Goal: Task Accomplishment & Management: Manage account settings

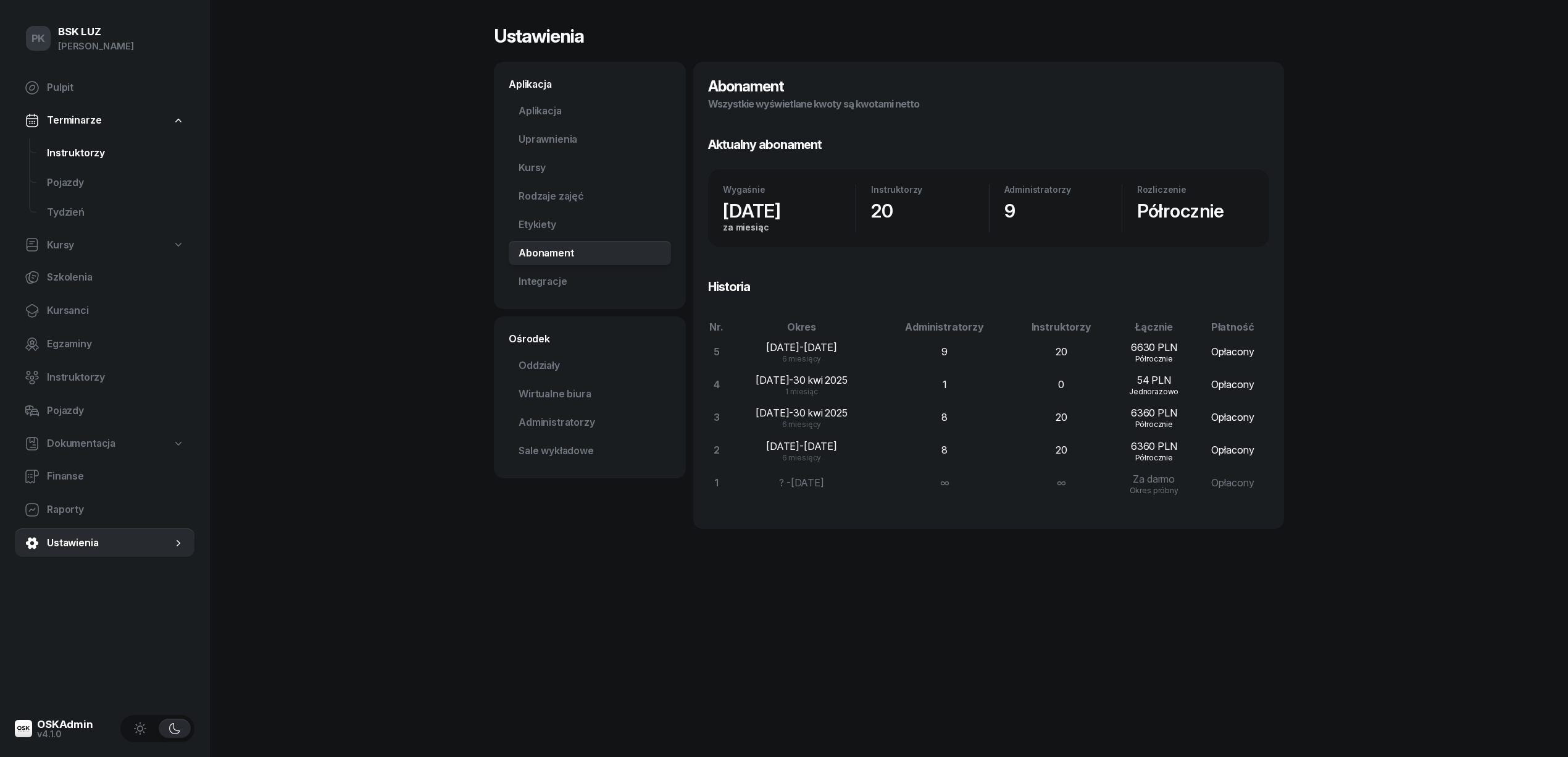
click at [73, 153] on span "Instruktorzy" at bounding box center [116, 153] width 138 height 16
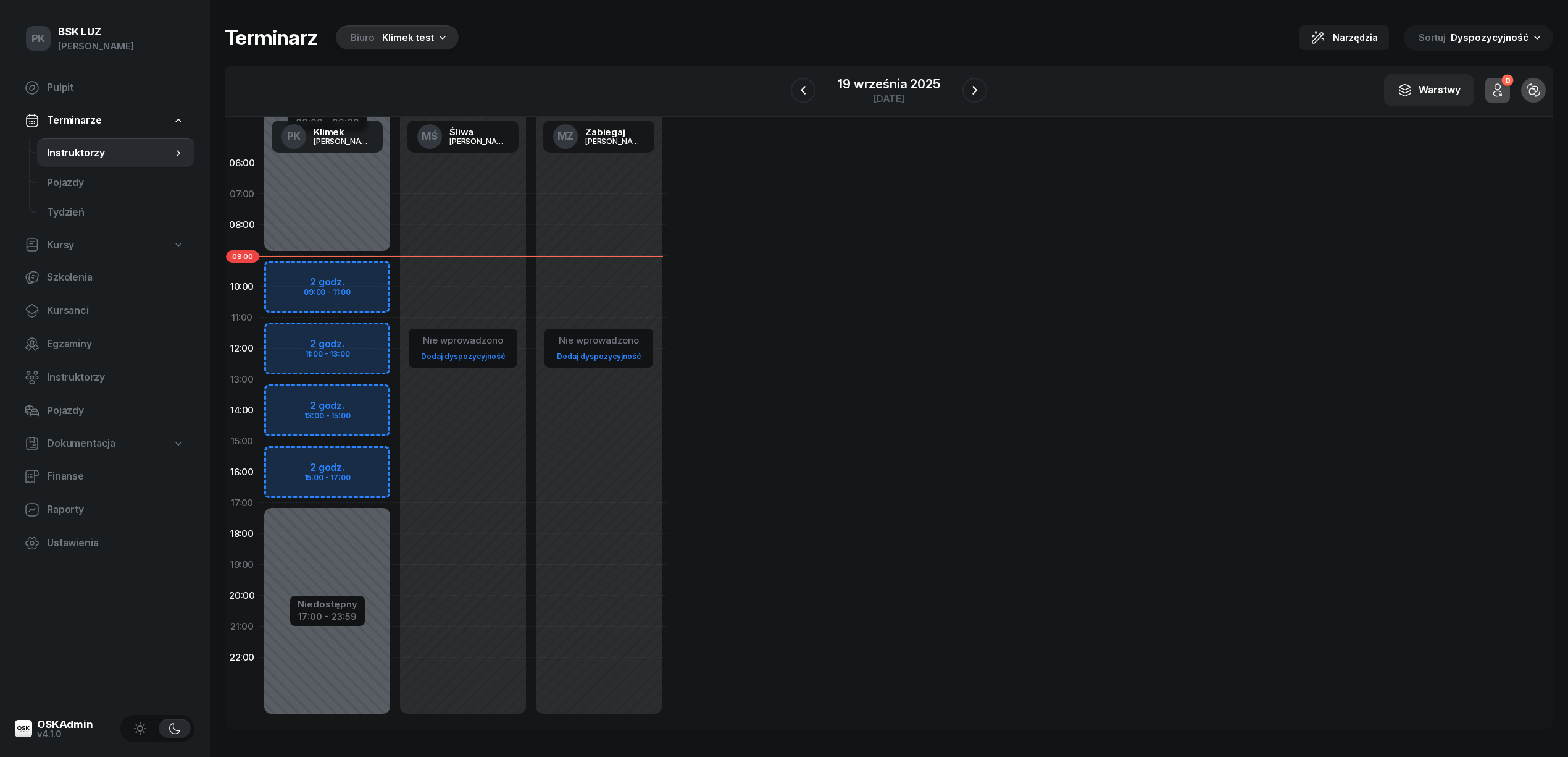
click at [374, 44] on div "Biuro Klimek test" at bounding box center [398, 38] width 123 height 25
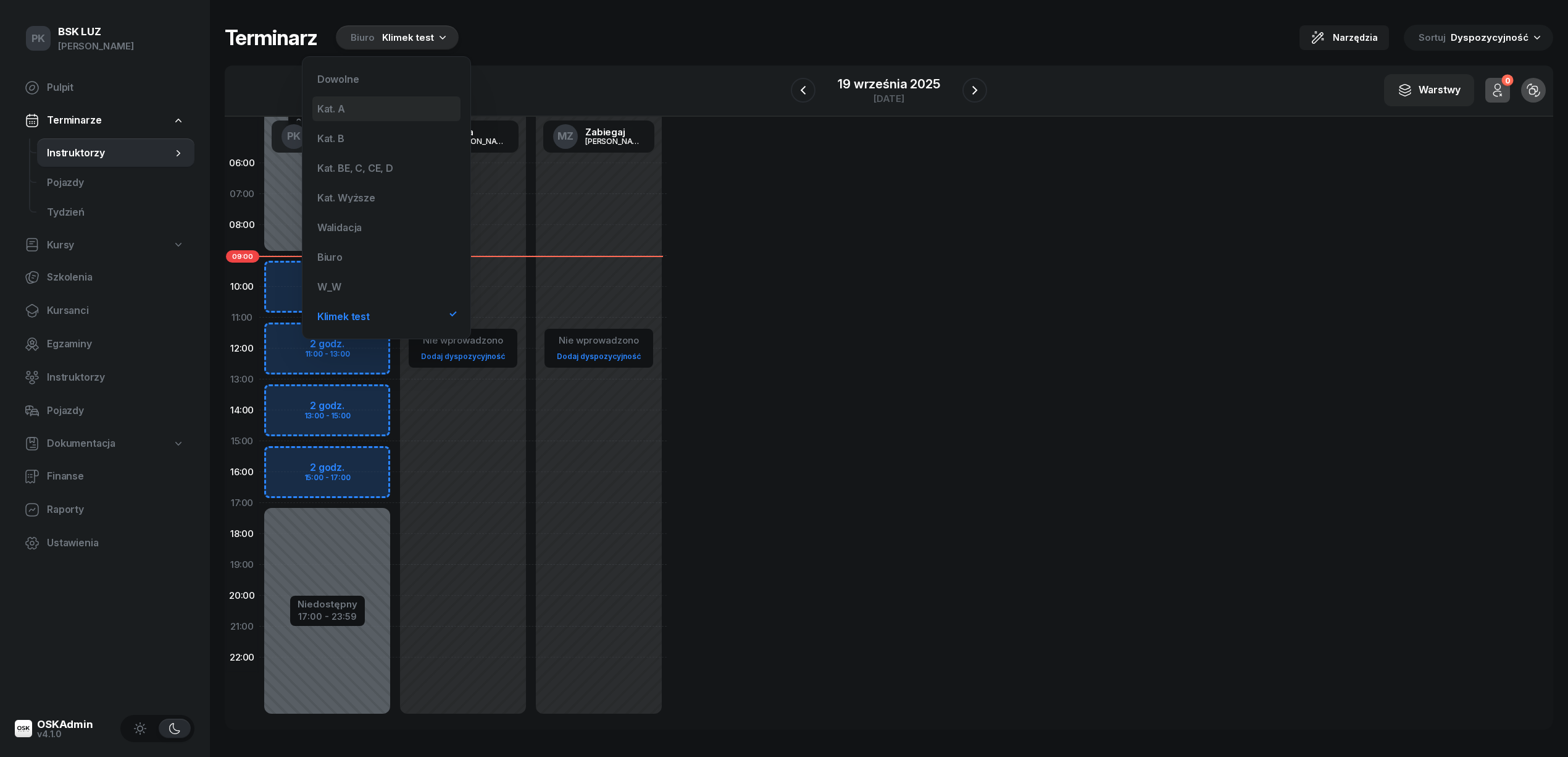
click at [383, 106] on div "Kat. A" at bounding box center [386, 109] width 148 height 25
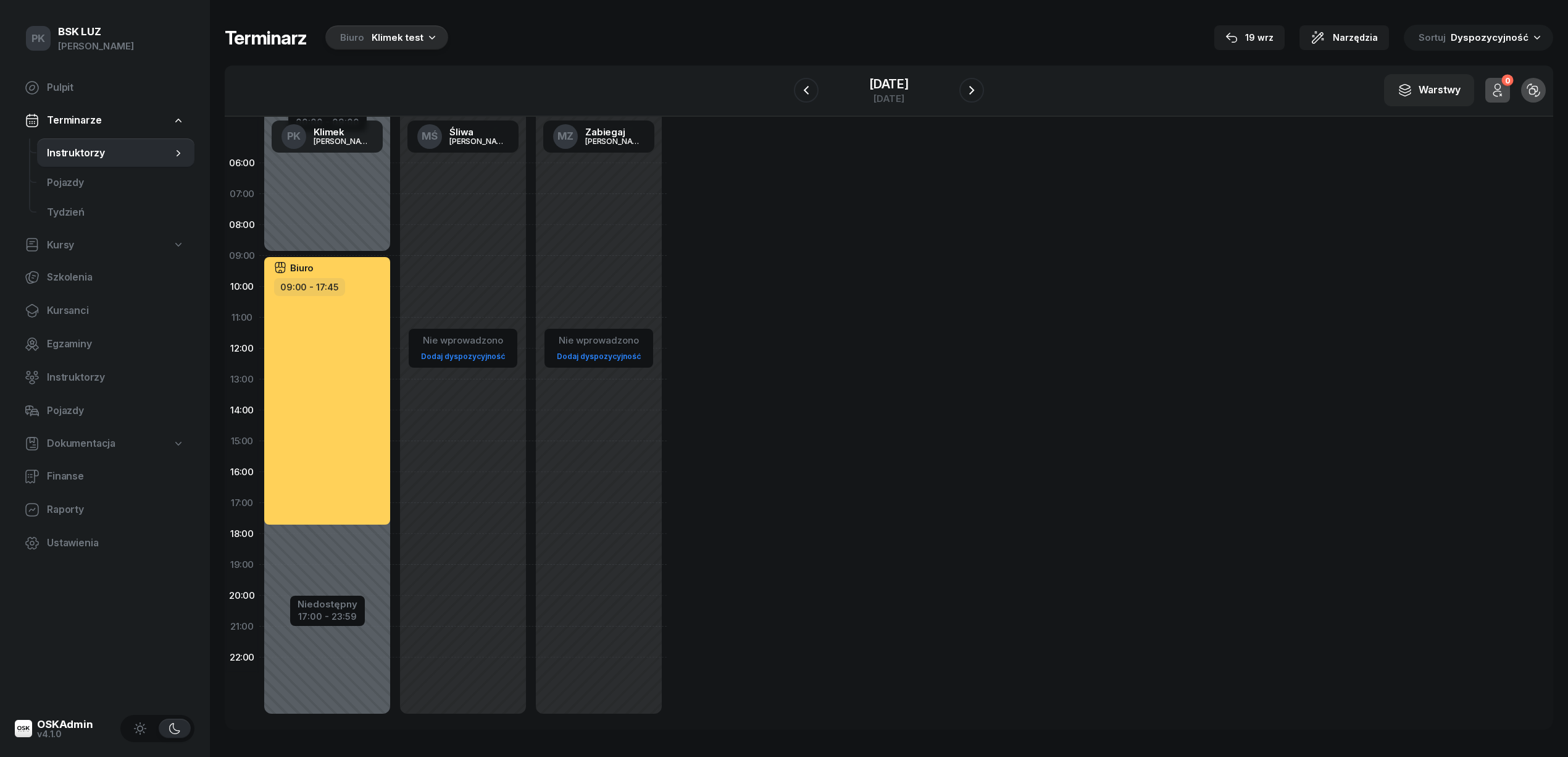
click at [349, 43] on div "Biuro" at bounding box center [352, 37] width 24 height 15
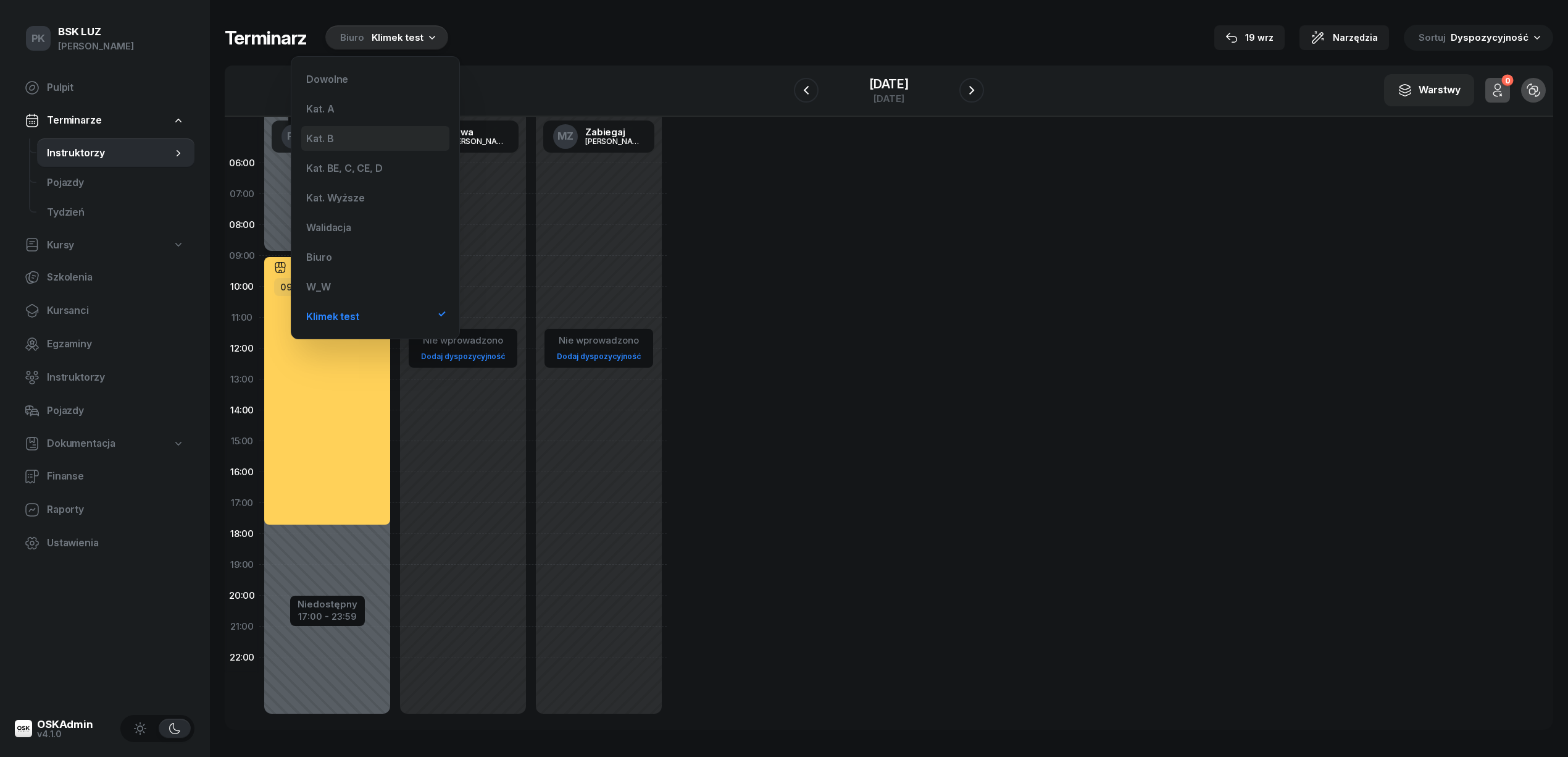
click at [351, 141] on div "Kat. B" at bounding box center [375, 139] width 148 height 25
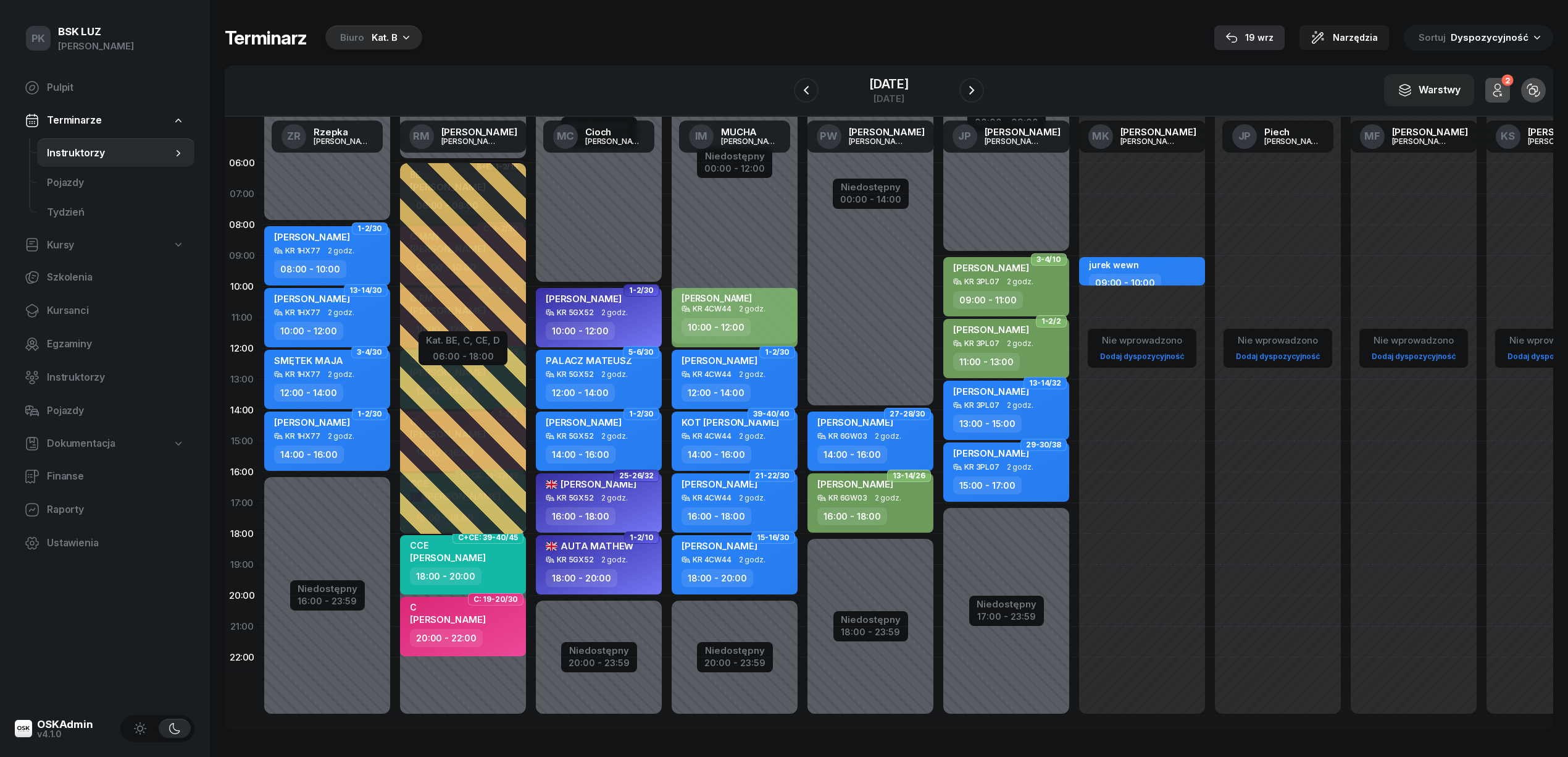
click at [1277, 27] on button "19 wrz" at bounding box center [1250, 38] width 71 height 25
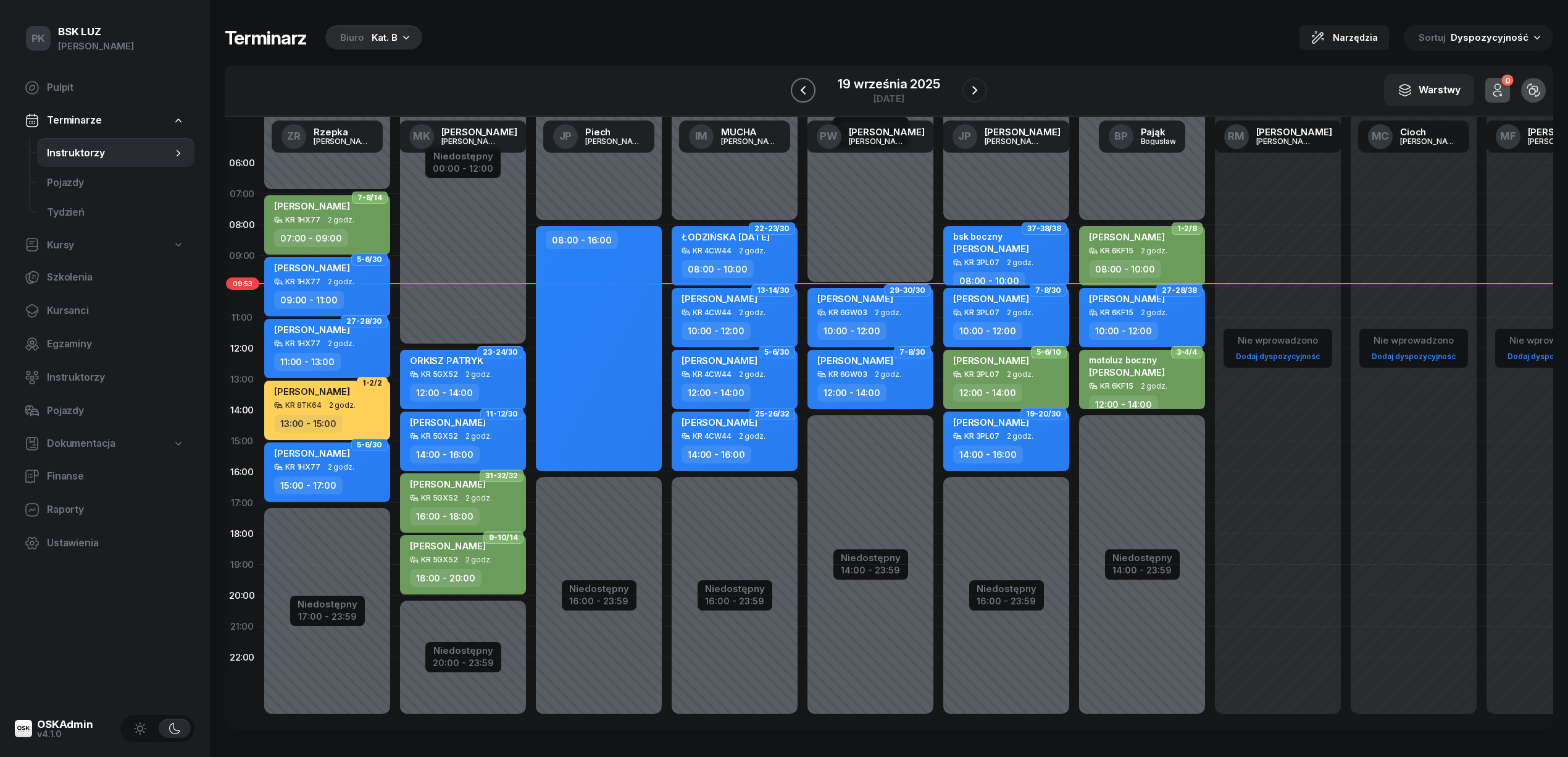
click at [804, 86] on icon "button" at bounding box center [803, 90] width 15 height 15
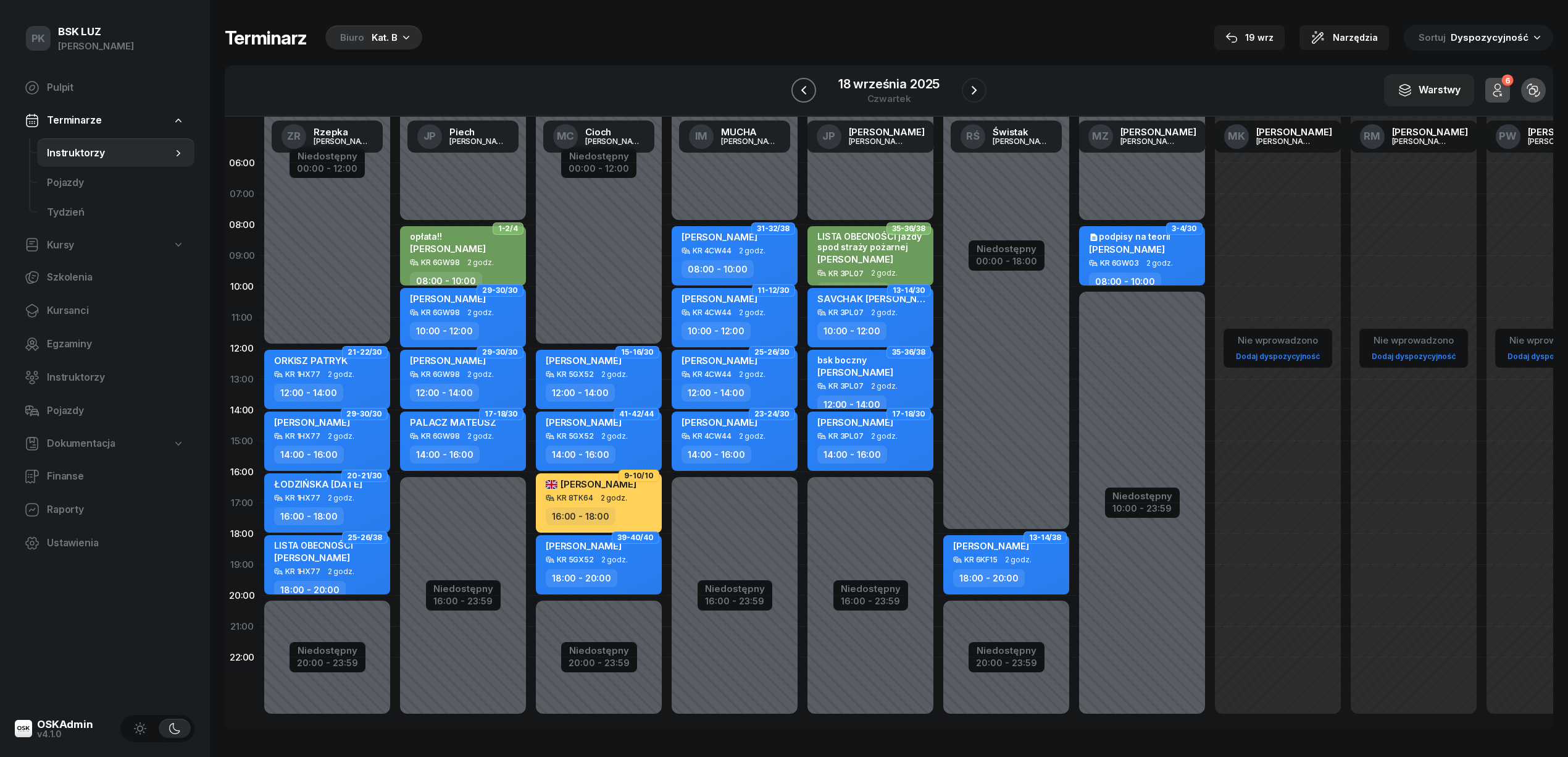
click at [804, 86] on icon "button" at bounding box center [804, 90] width 15 height 15
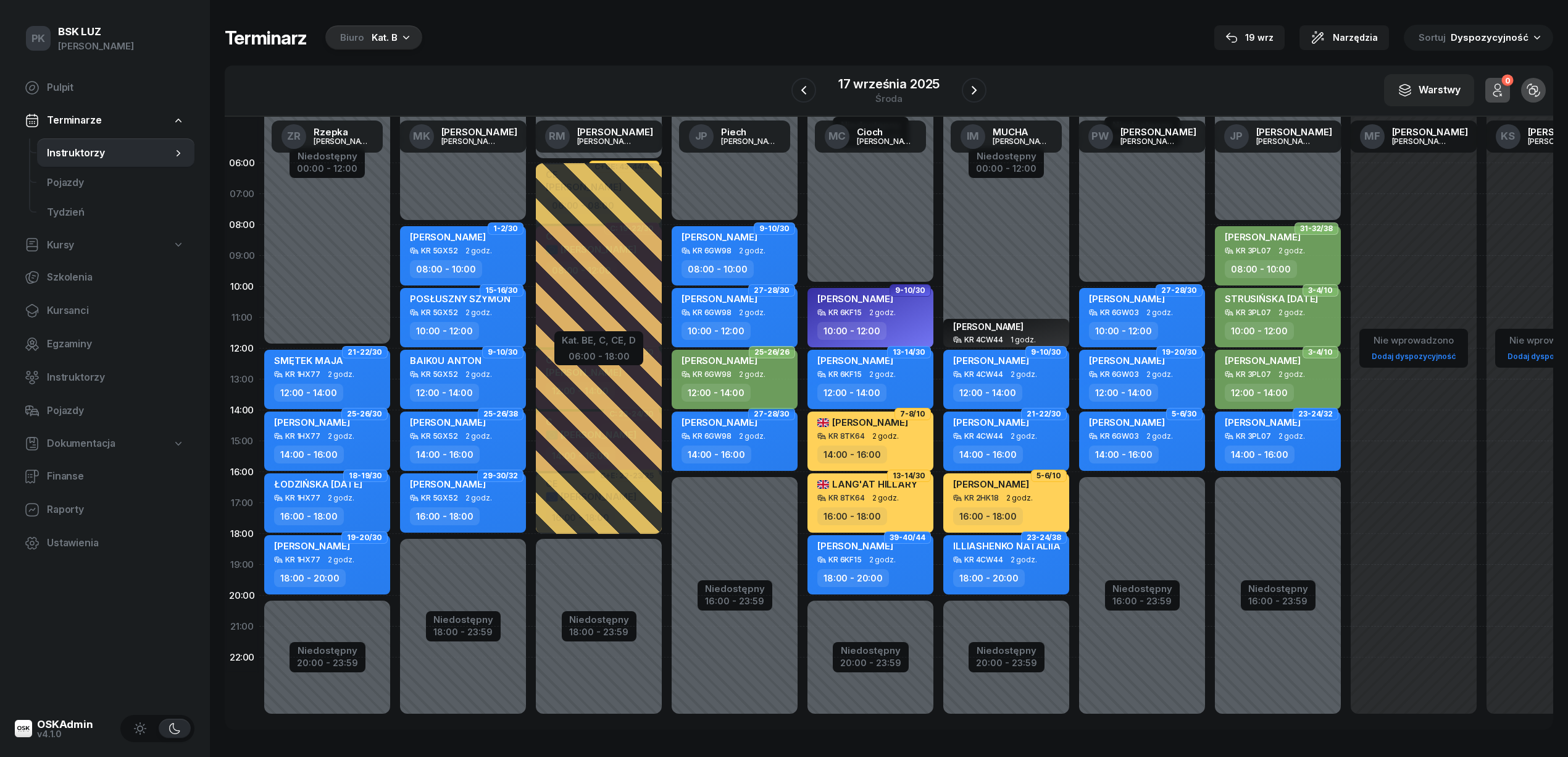
click at [739, 391] on div "12:00 - 14:00" at bounding box center [716, 392] width 69 height 18
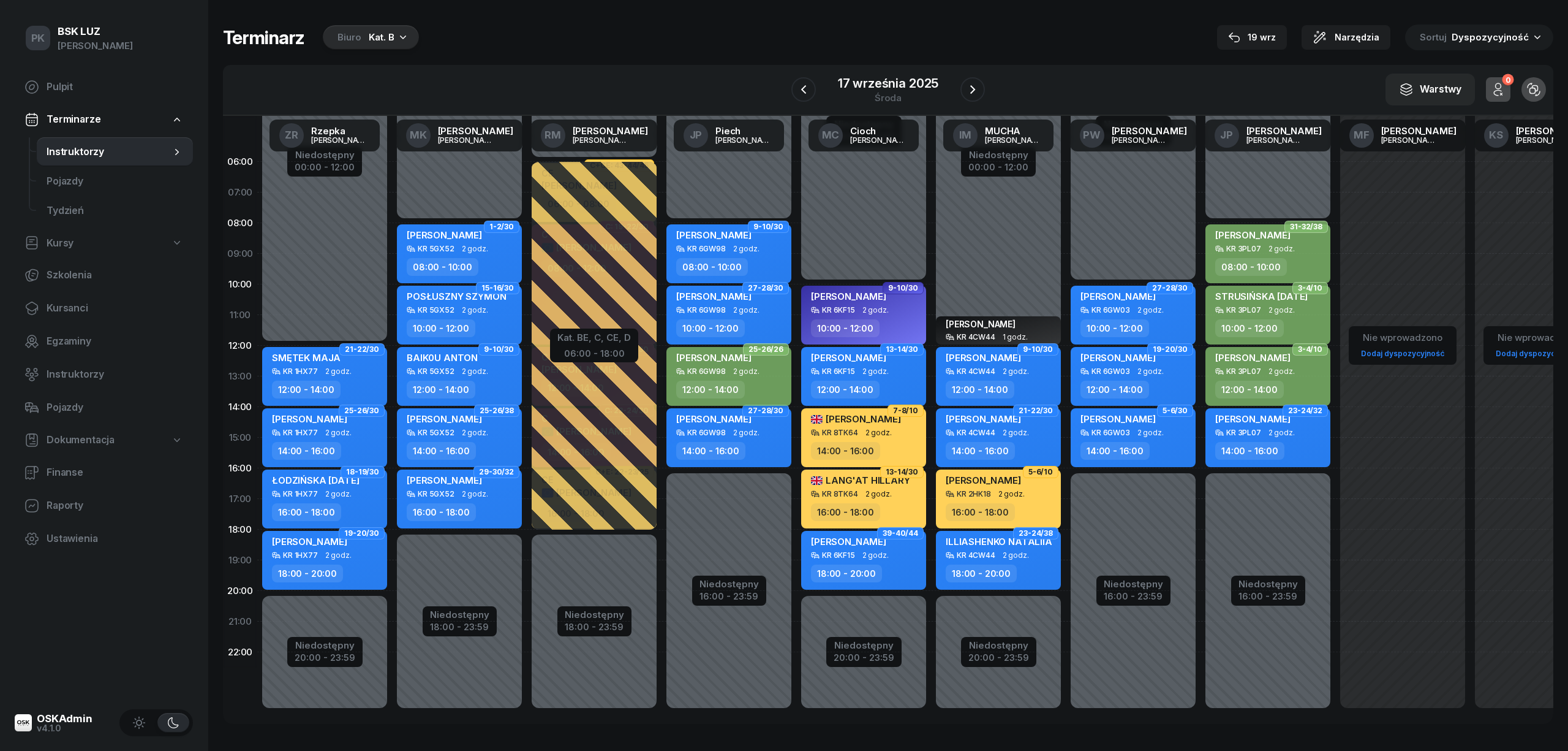
select select "12"
select select "14"
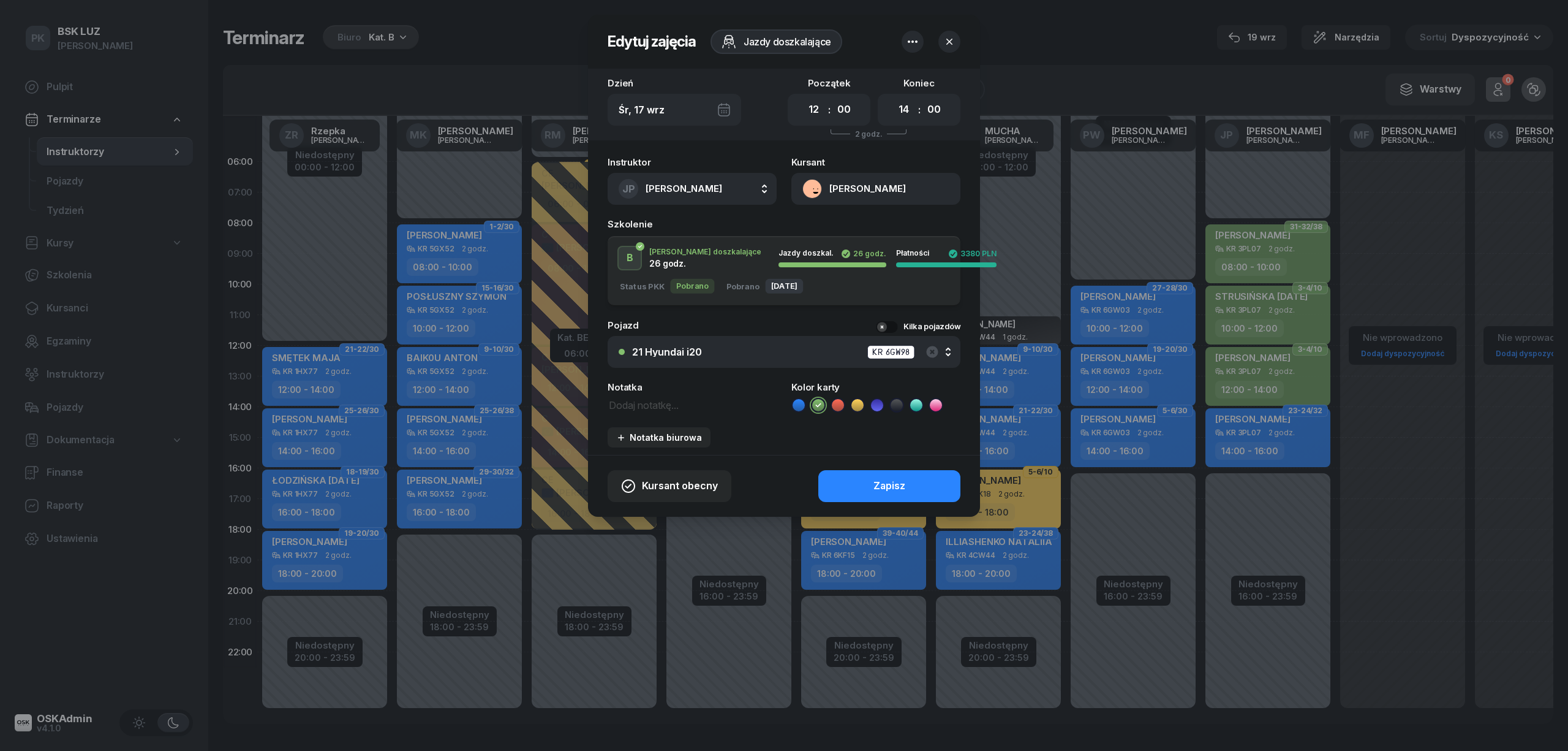
click at [951, 42] on icon "button" at bounding box center [949, 42] width 12 height 12
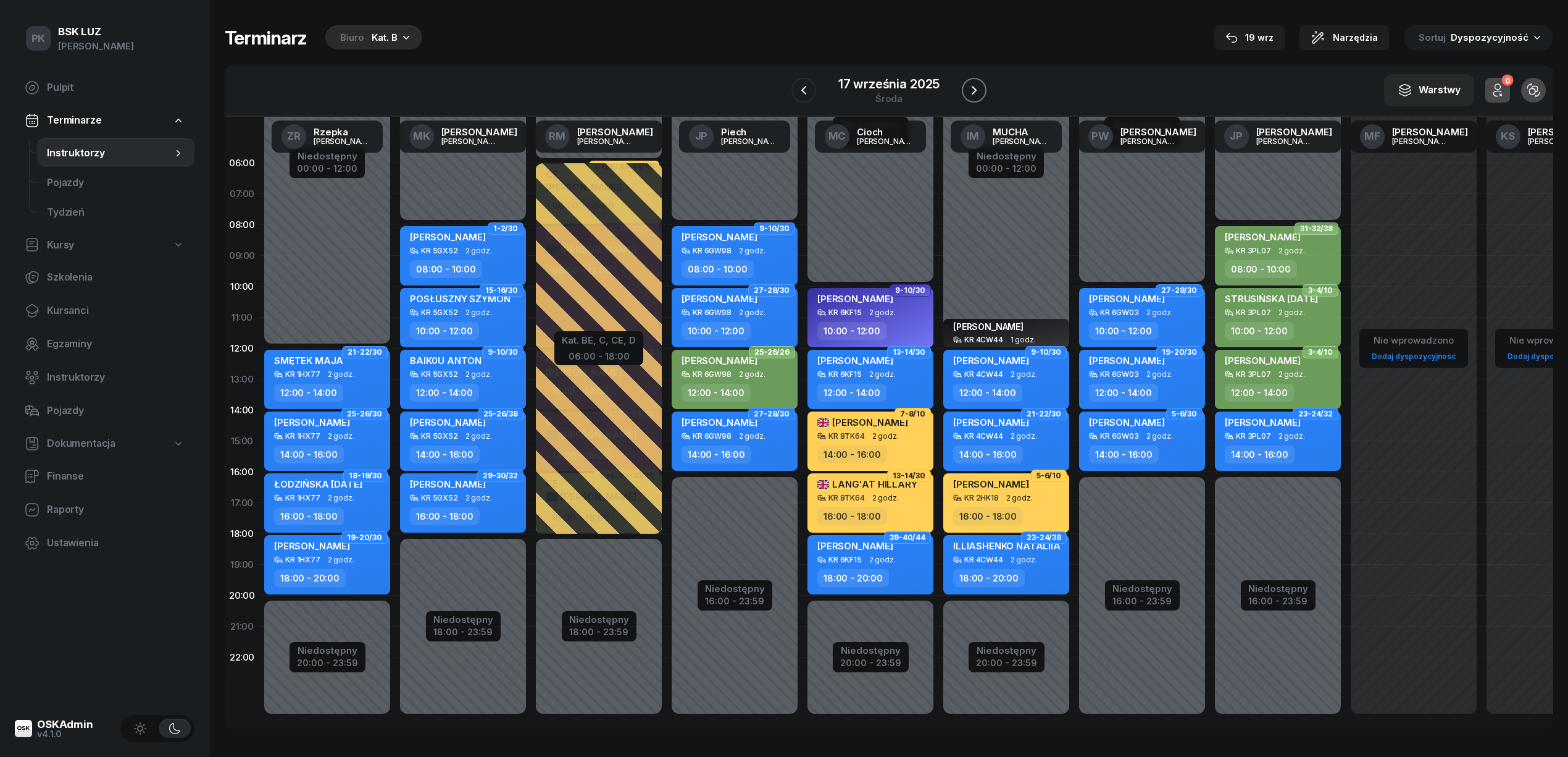
click at [964, 90] on button "button" at bounding box center [974, 90] width 25 height 25
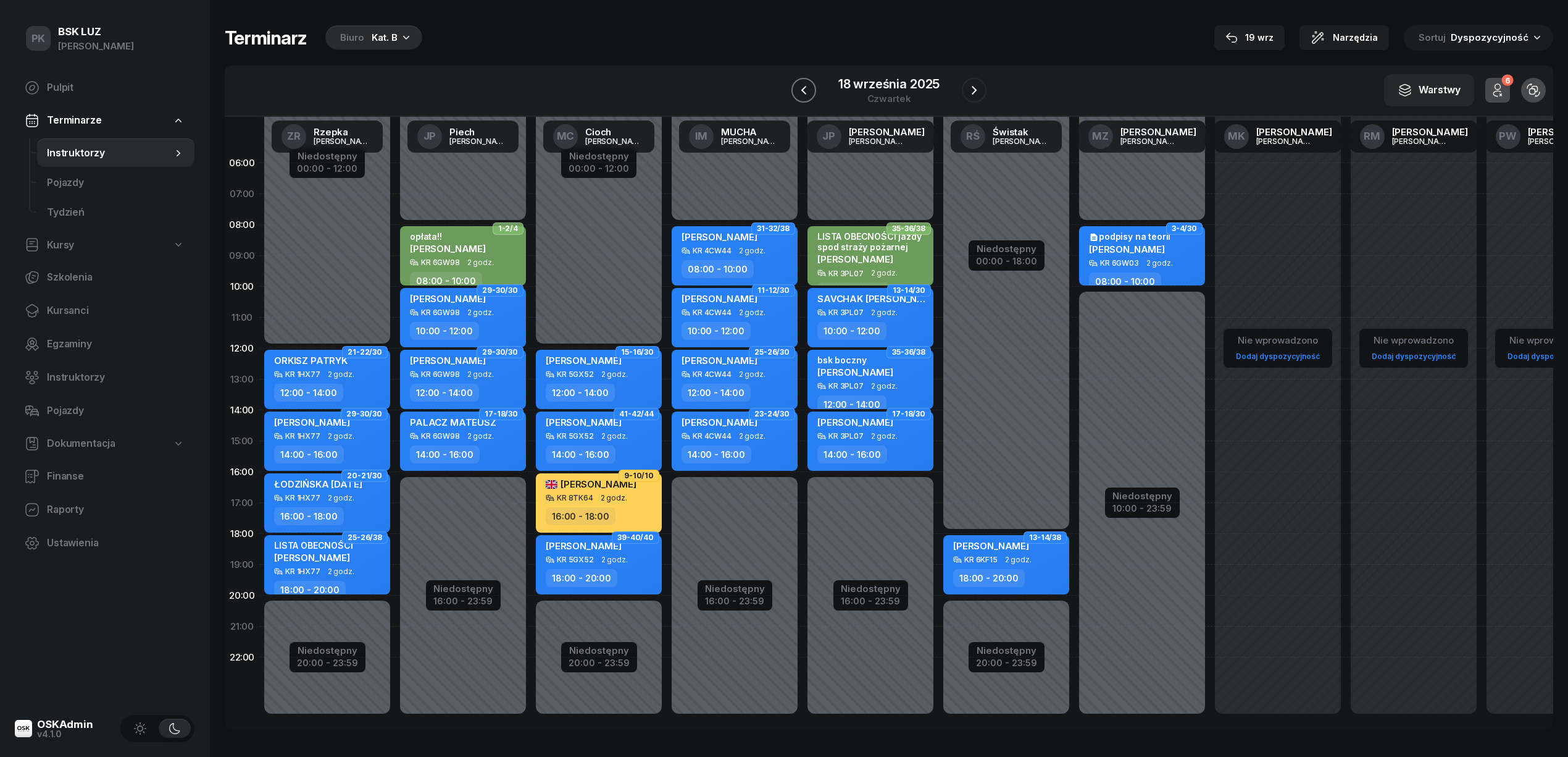
click at [815, 89] on button "button" at bounding box center [804, 90] width 25 height 25
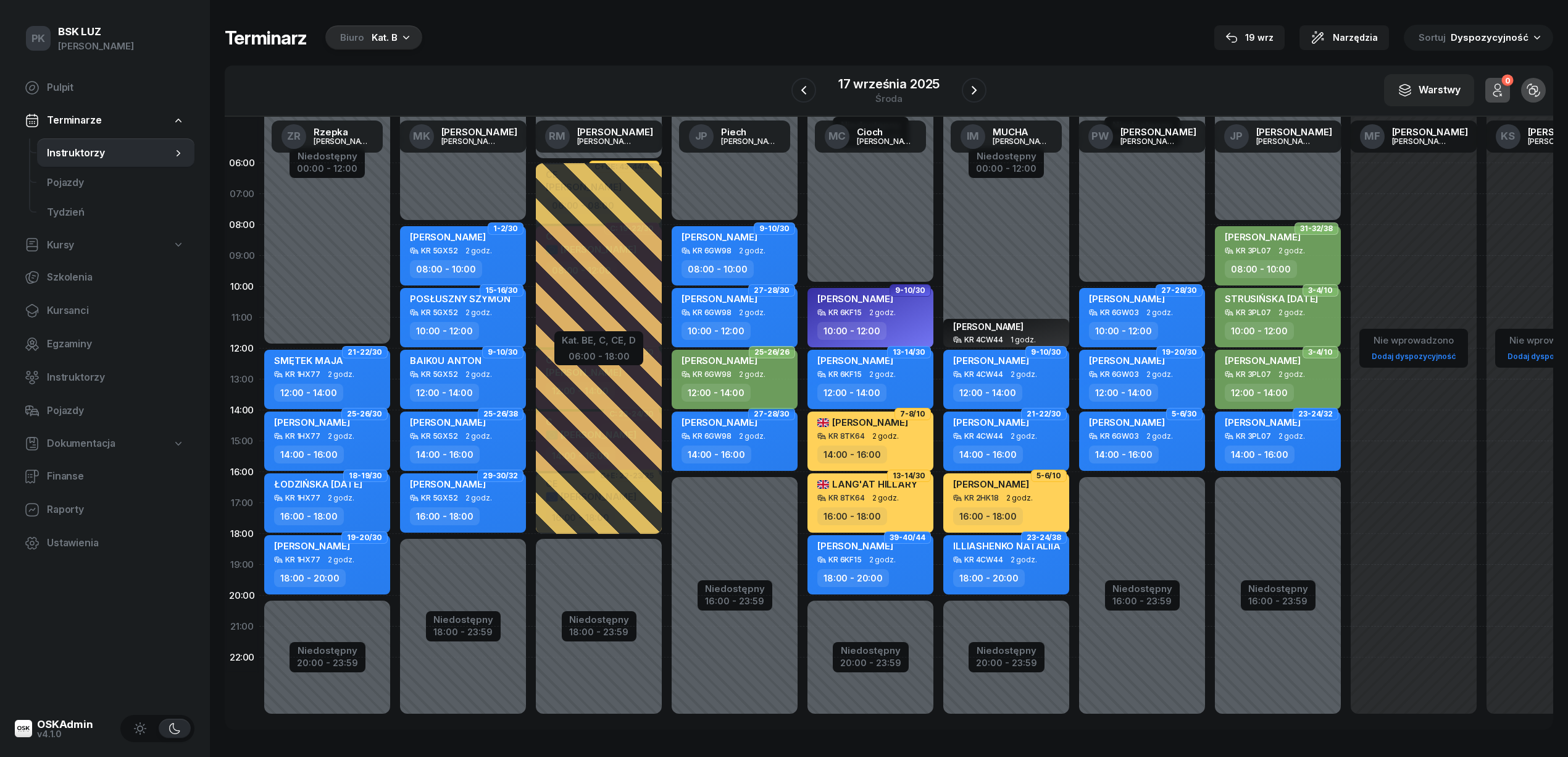
click at [724, 374] on div "KR 6GW98" at bounding box center [711, 374] width 39 height 8
select select "12"
select select "14"
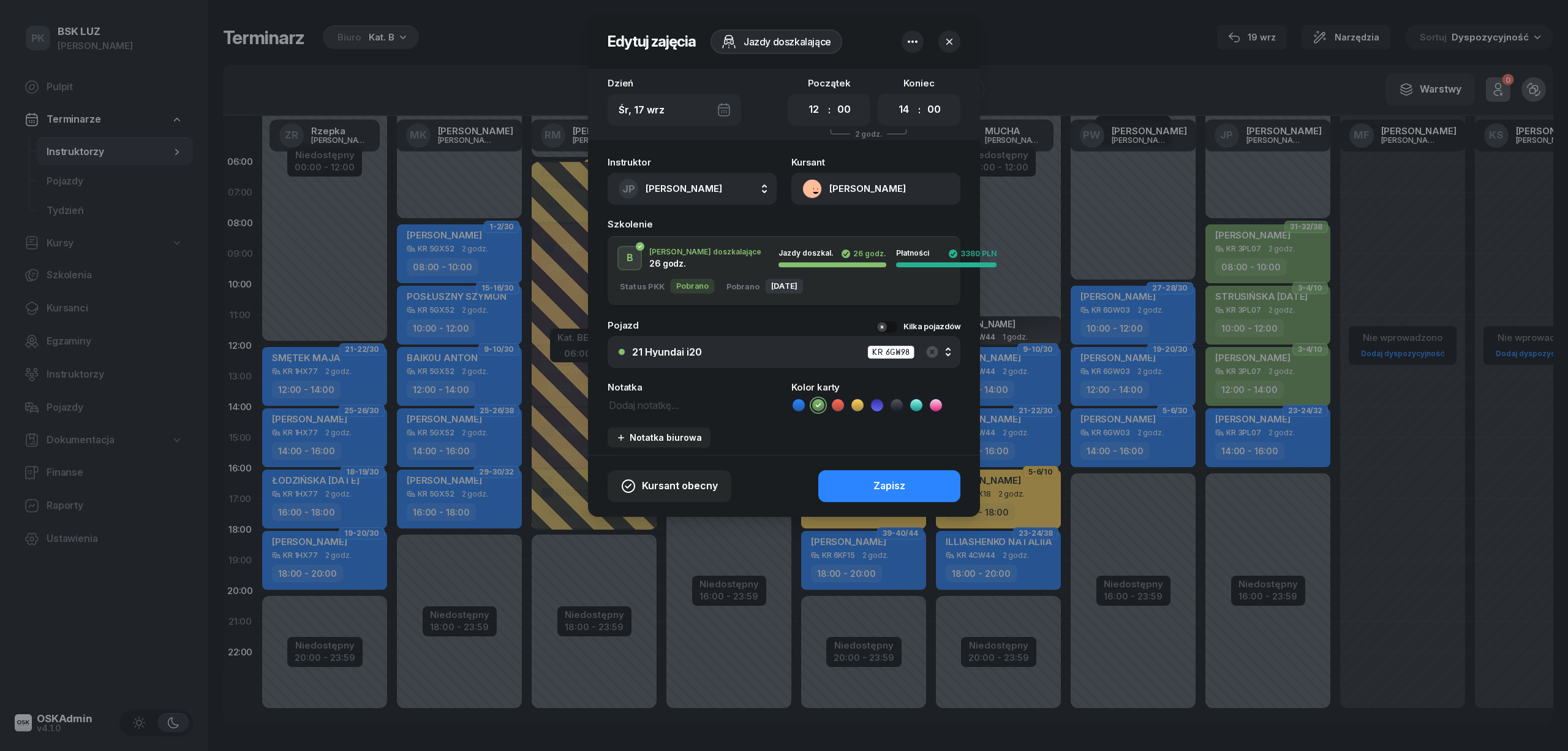
click at [880, 186] on button "MARIA ZALESKA" at bounding box center [876, 188] width 169 height 32
click at [856, 234] on div "Otwórz profil" at bounding box center [832, 231] width 60 height 16
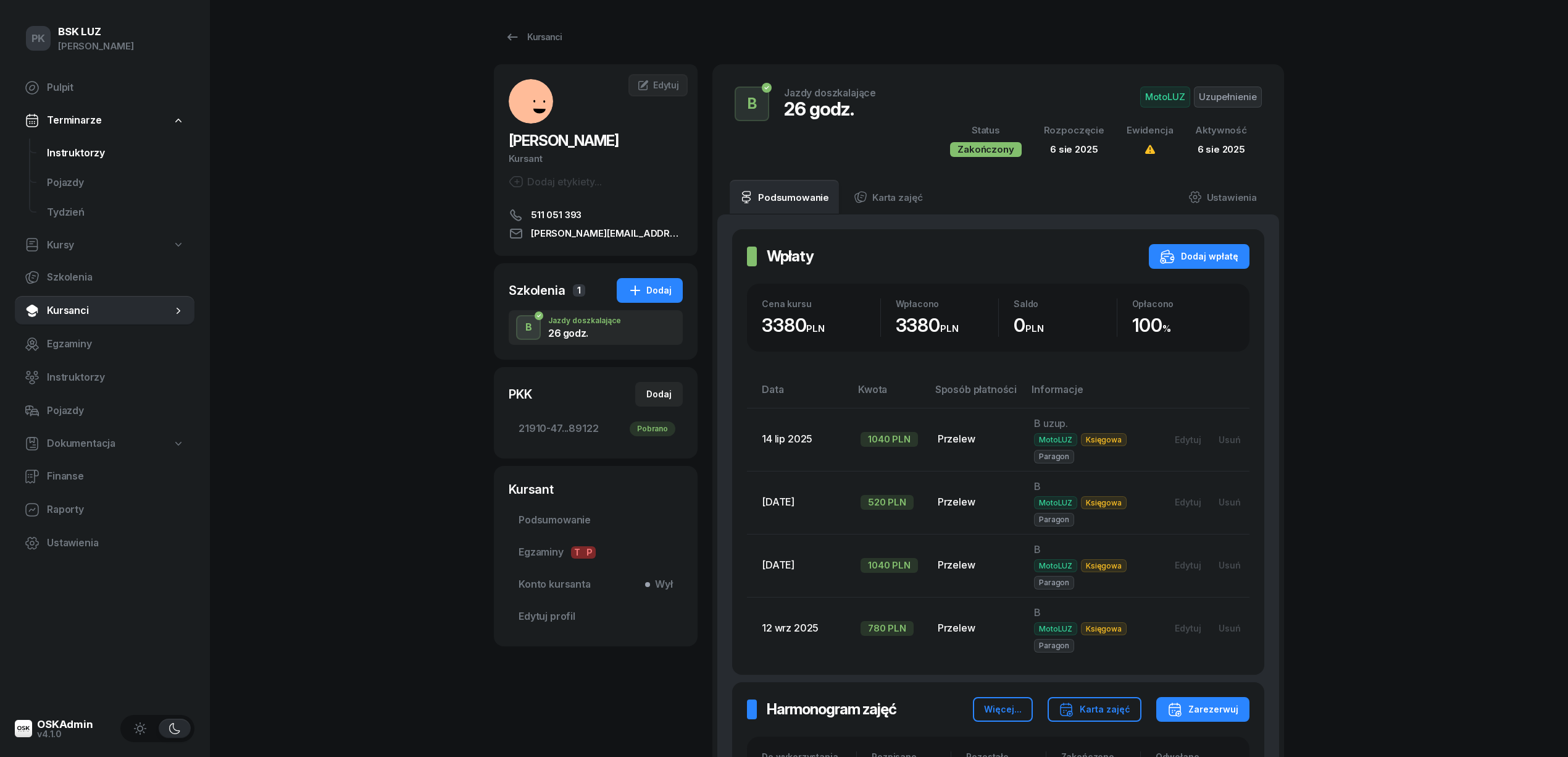
click at [94, 153] on span "Instruktorzy" at bounding box center [116, 153] width 138 height 16
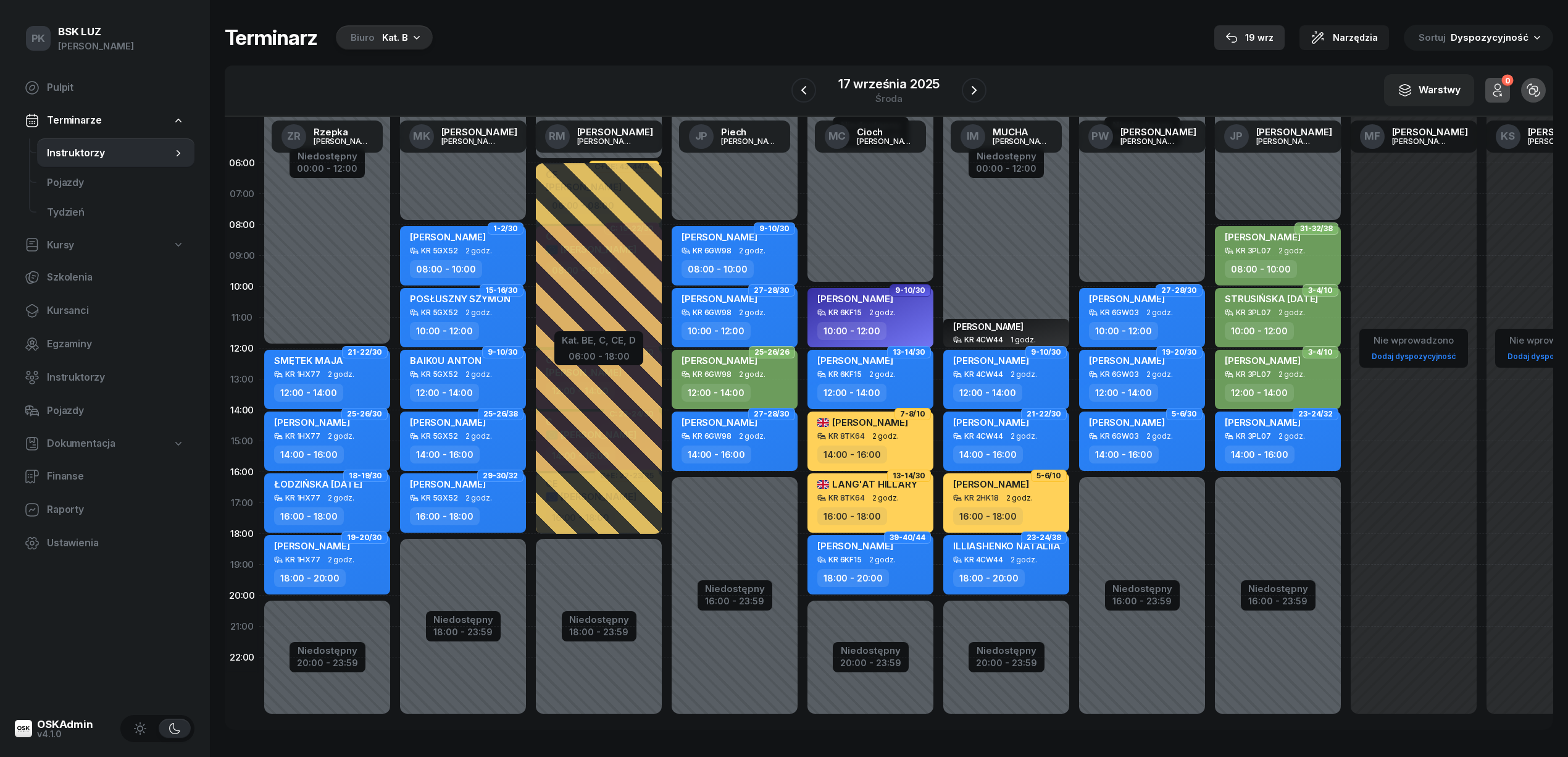
click at [1255, 32] on div "19 wrz" at bounding box center [1250, 37] width 48 height 15
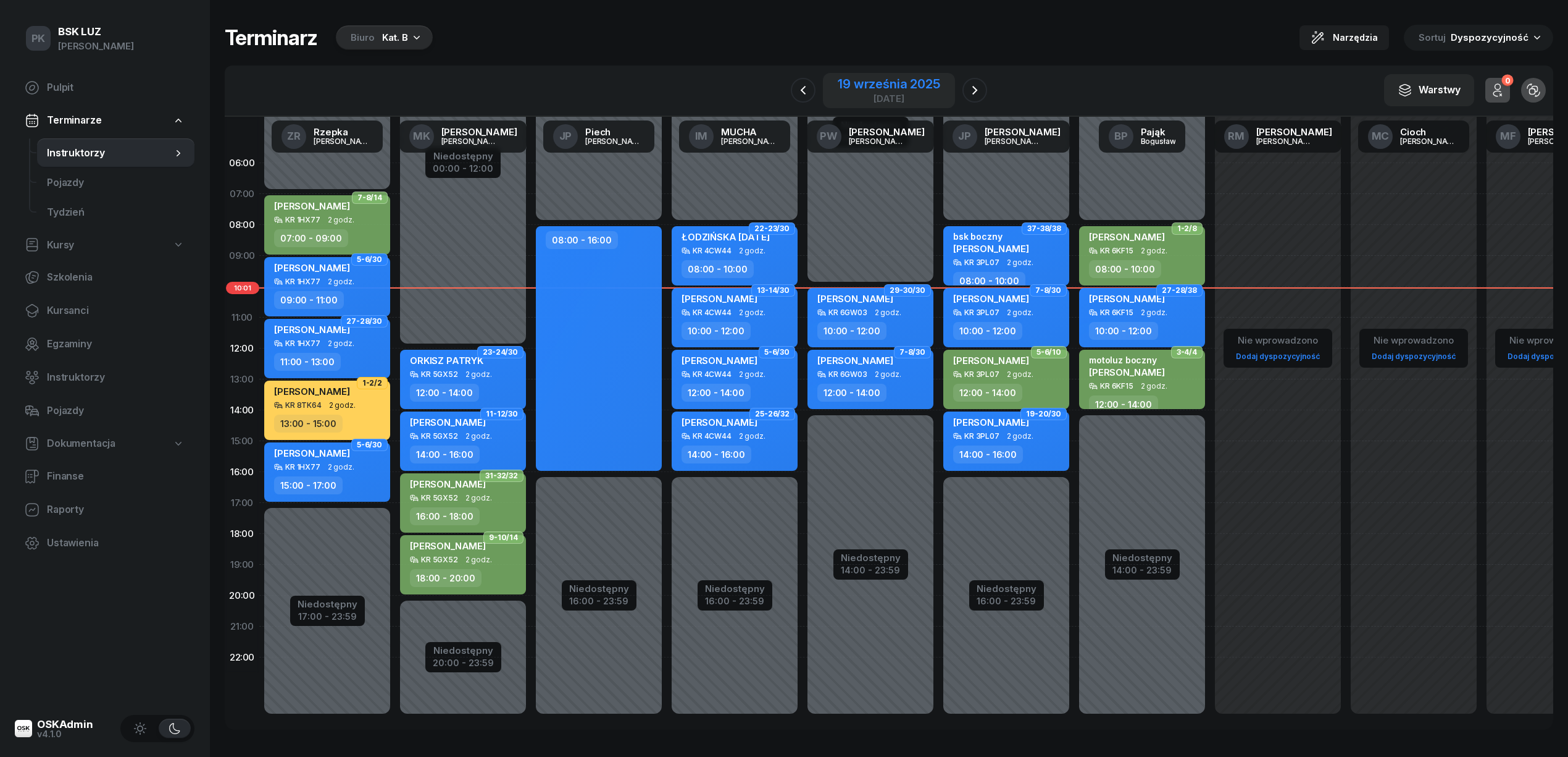
click at [895, 92] on div "19 września 2025 piątek" at bounding box center [889, 90] width 102 height 26
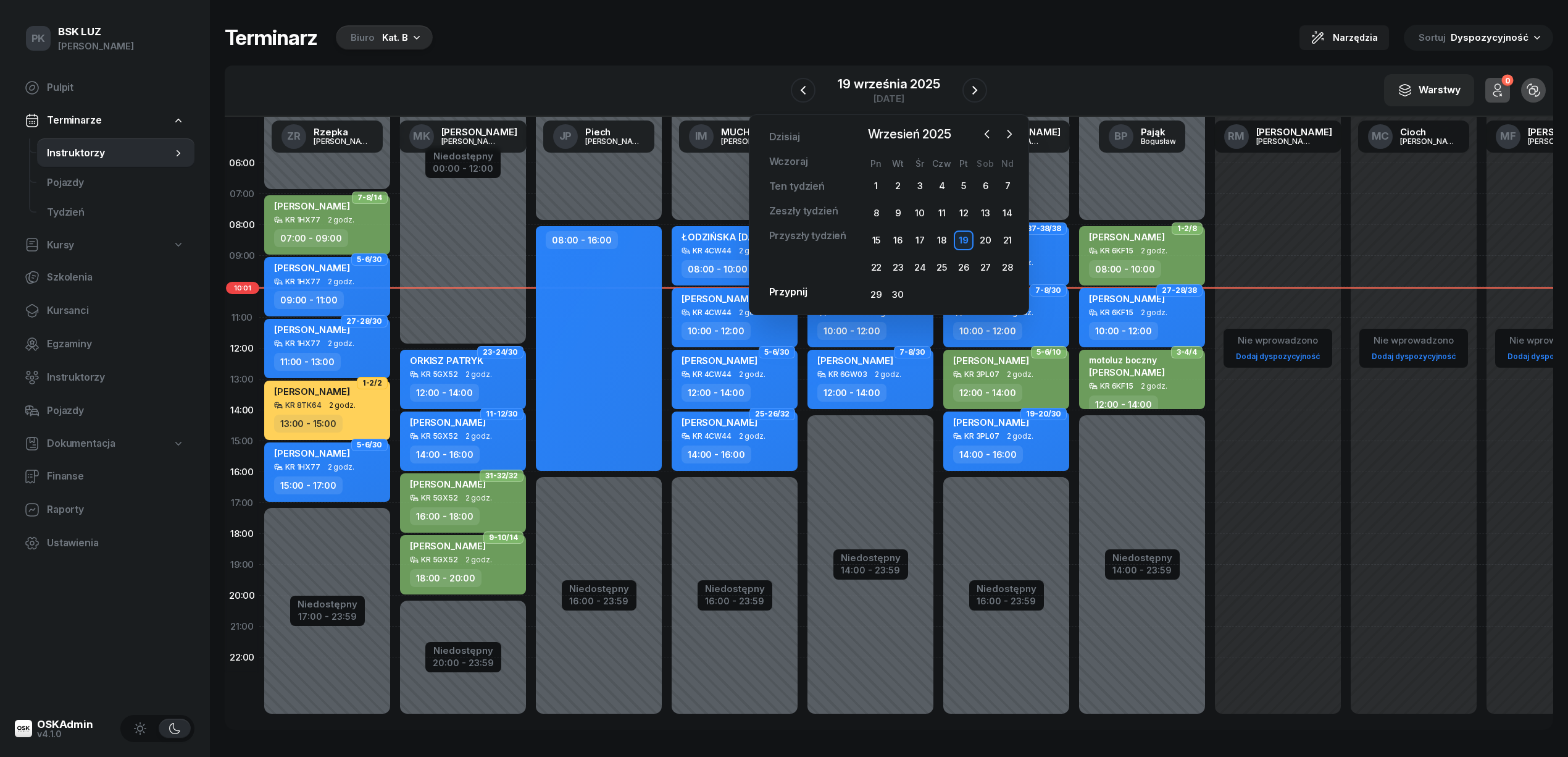
click at [1031, 44] on div "Terminarz Biuro Kat. B Narzędzia Sortuj Dyspozycyjność" at bounding box center [889, 38] width 1329 height 26
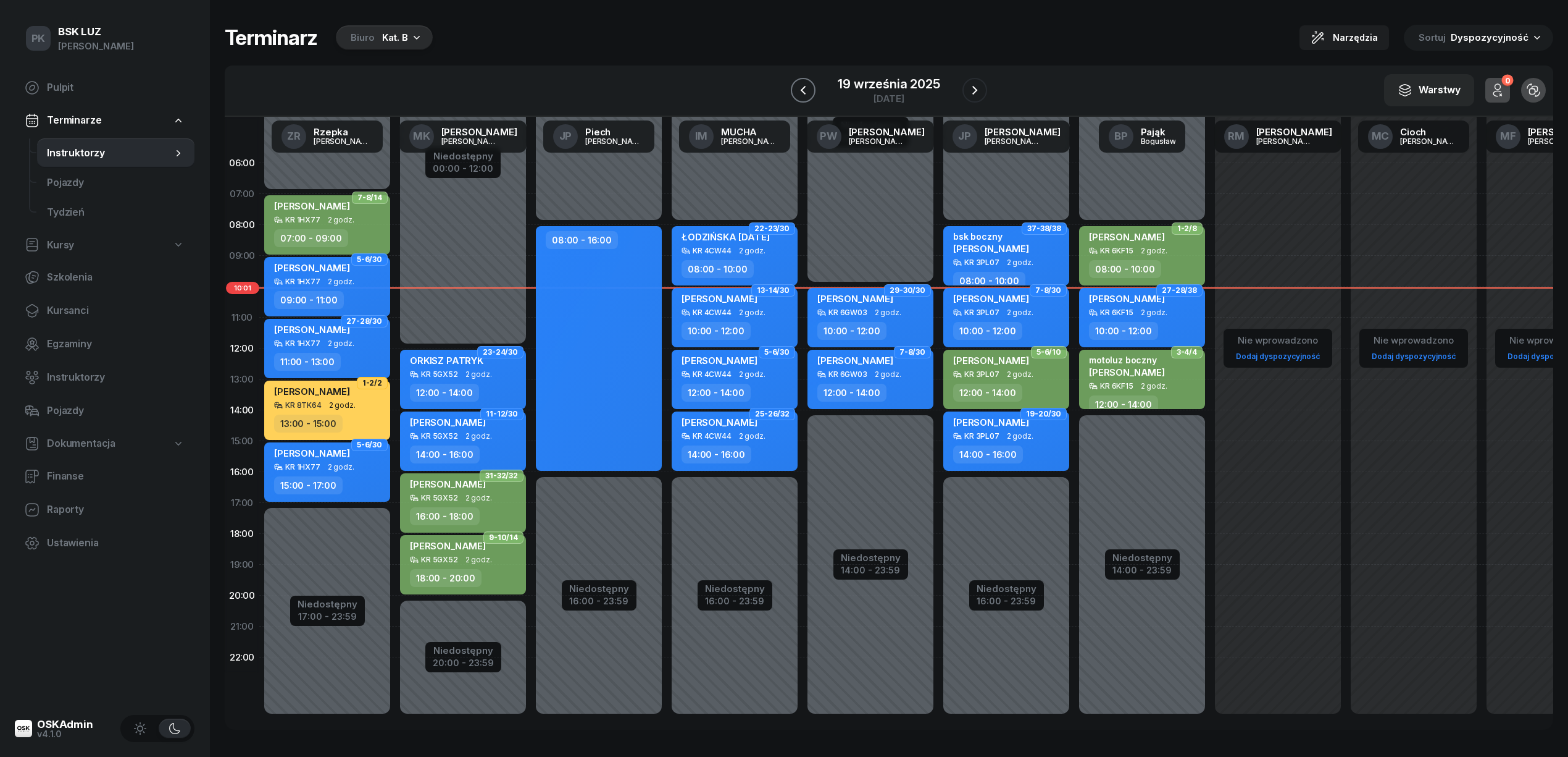
click at [811, 92] on button "button" at bounding box center [803, 90] width 25 height 25
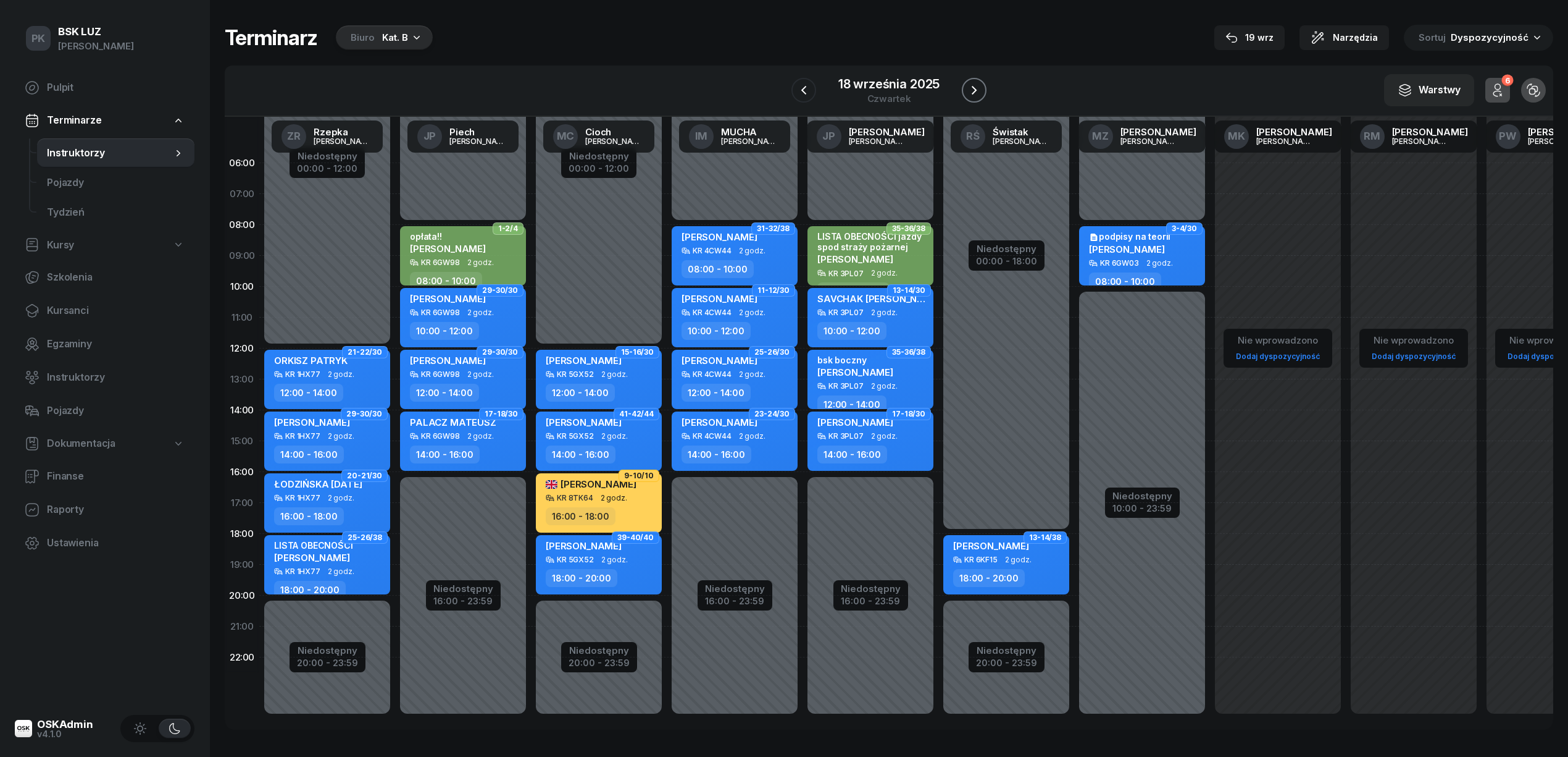
click at [972, 97] on button "button" at bounding box center [974, 90] width 25 height 25
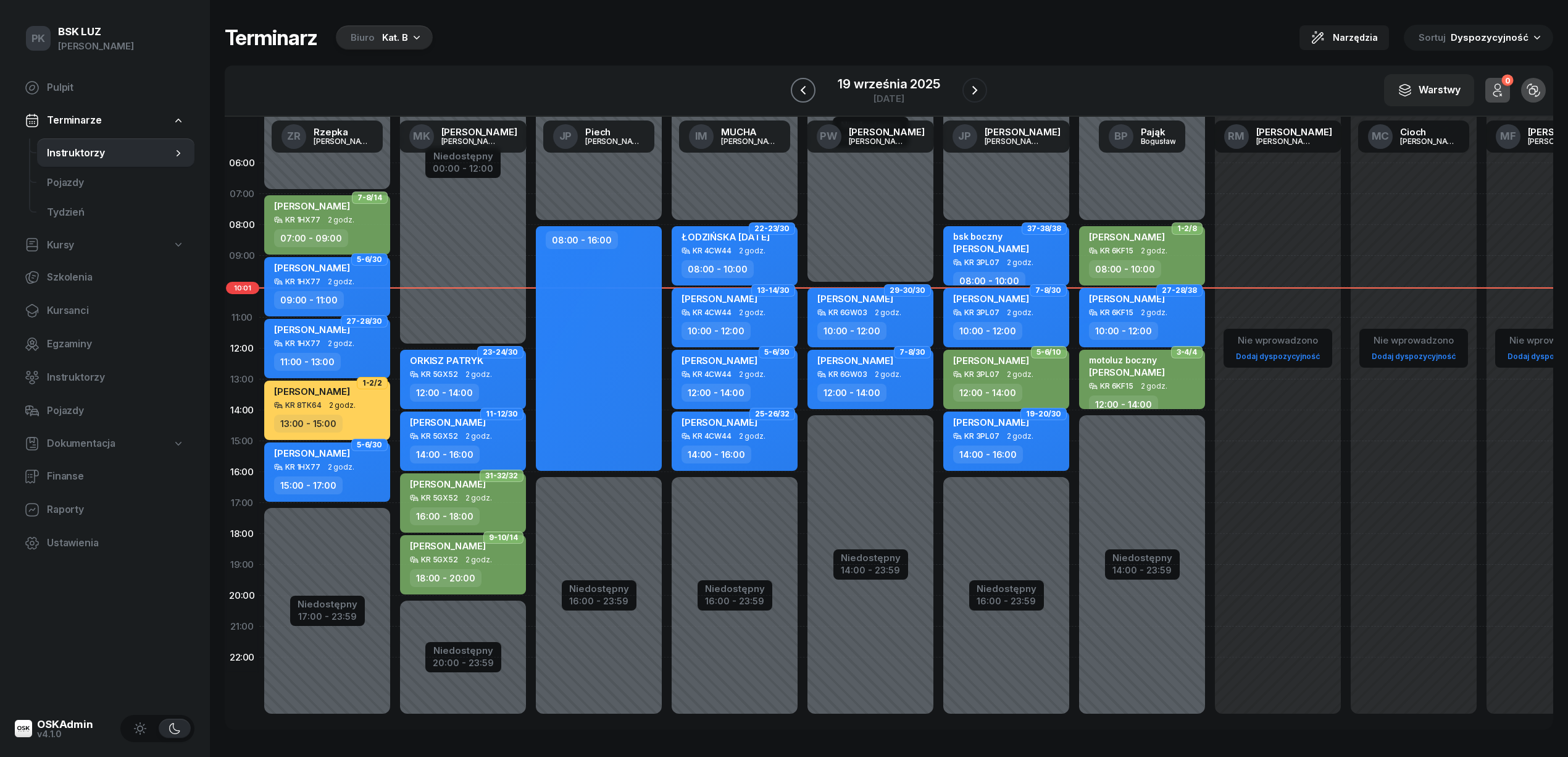
click at [800, 97] on button "button" at bounding box center [803, 90] width 25 height 25
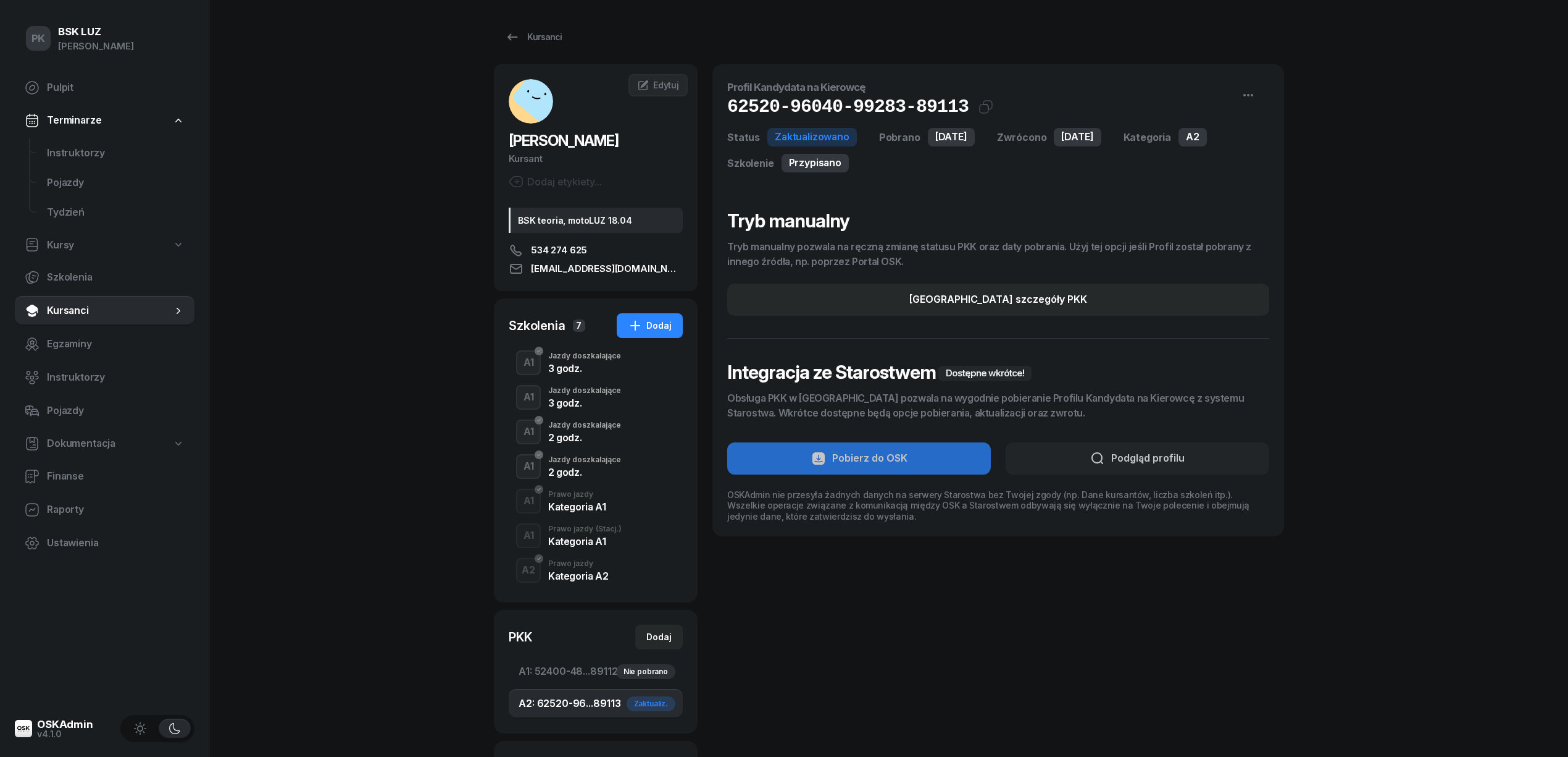
click at [71, 247] on span "Kursy" at bounding box center [61, 245] width 27 height 16
select select
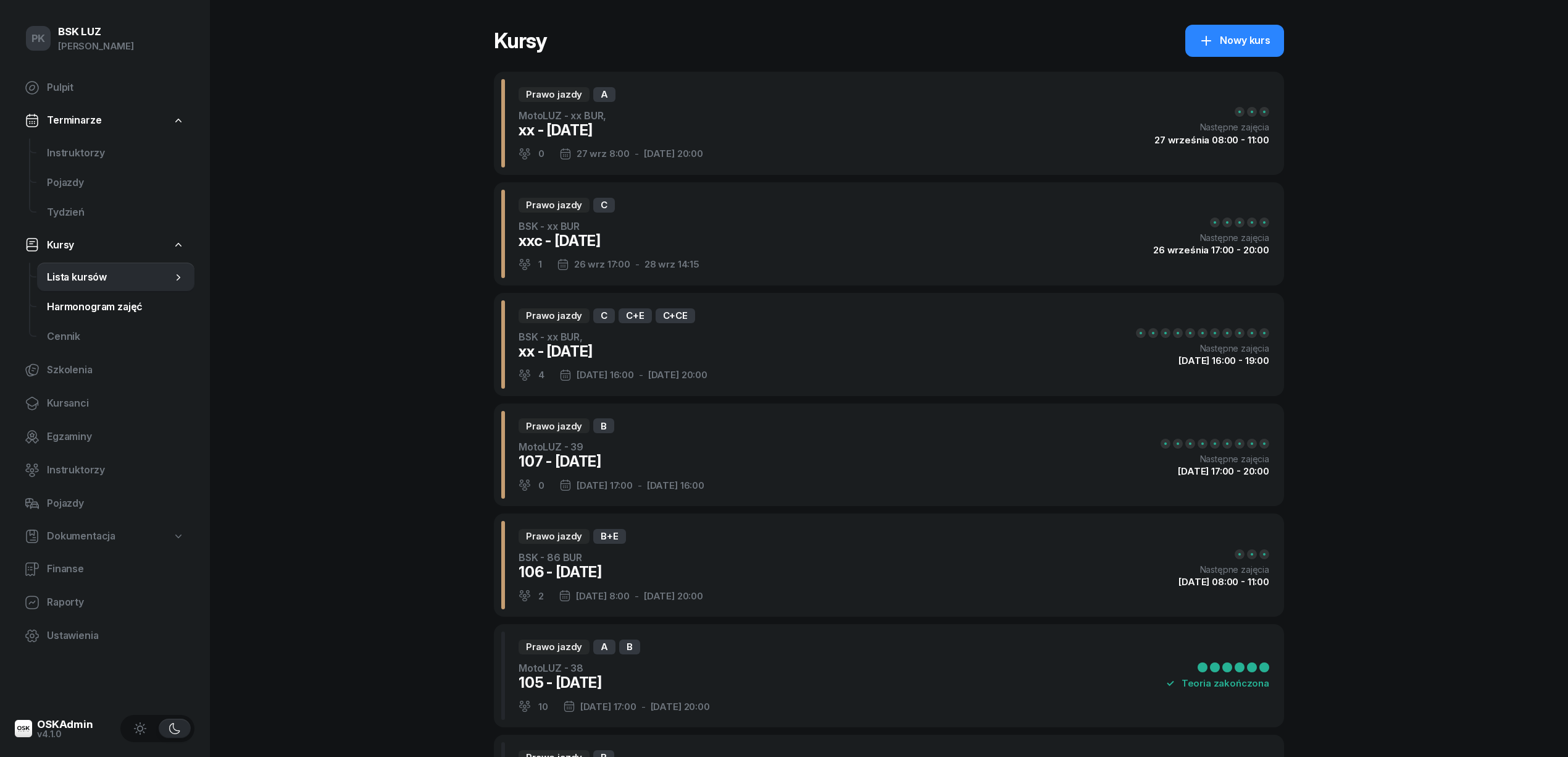
click at [93, 309] on span "Harmonogram zajęć" at bounding box center [116, 307] width 138 height 16
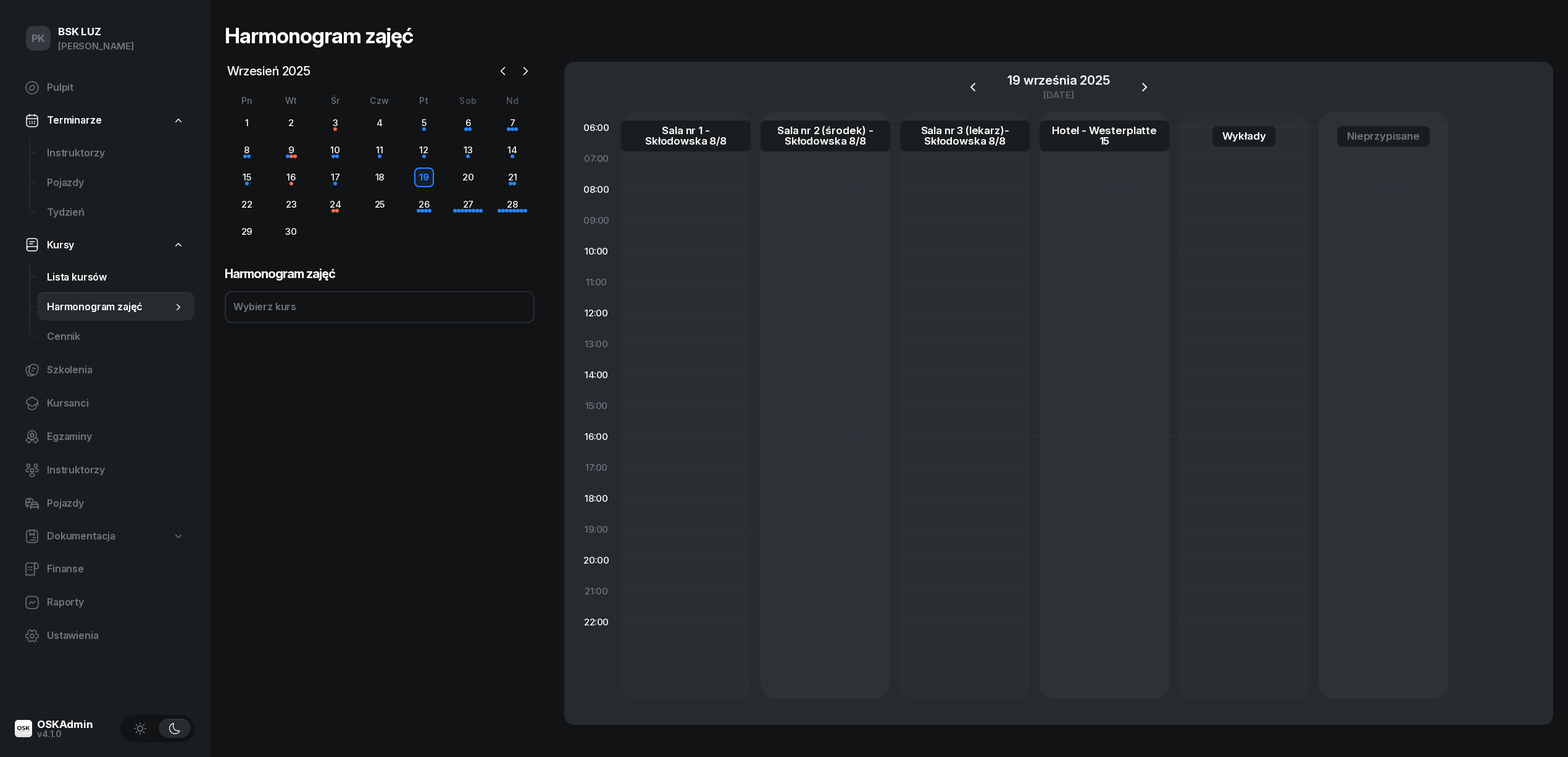
click at [90, 280] on span "Lista kursów" at bounding box center [116, 277] width 138 height 16
select select
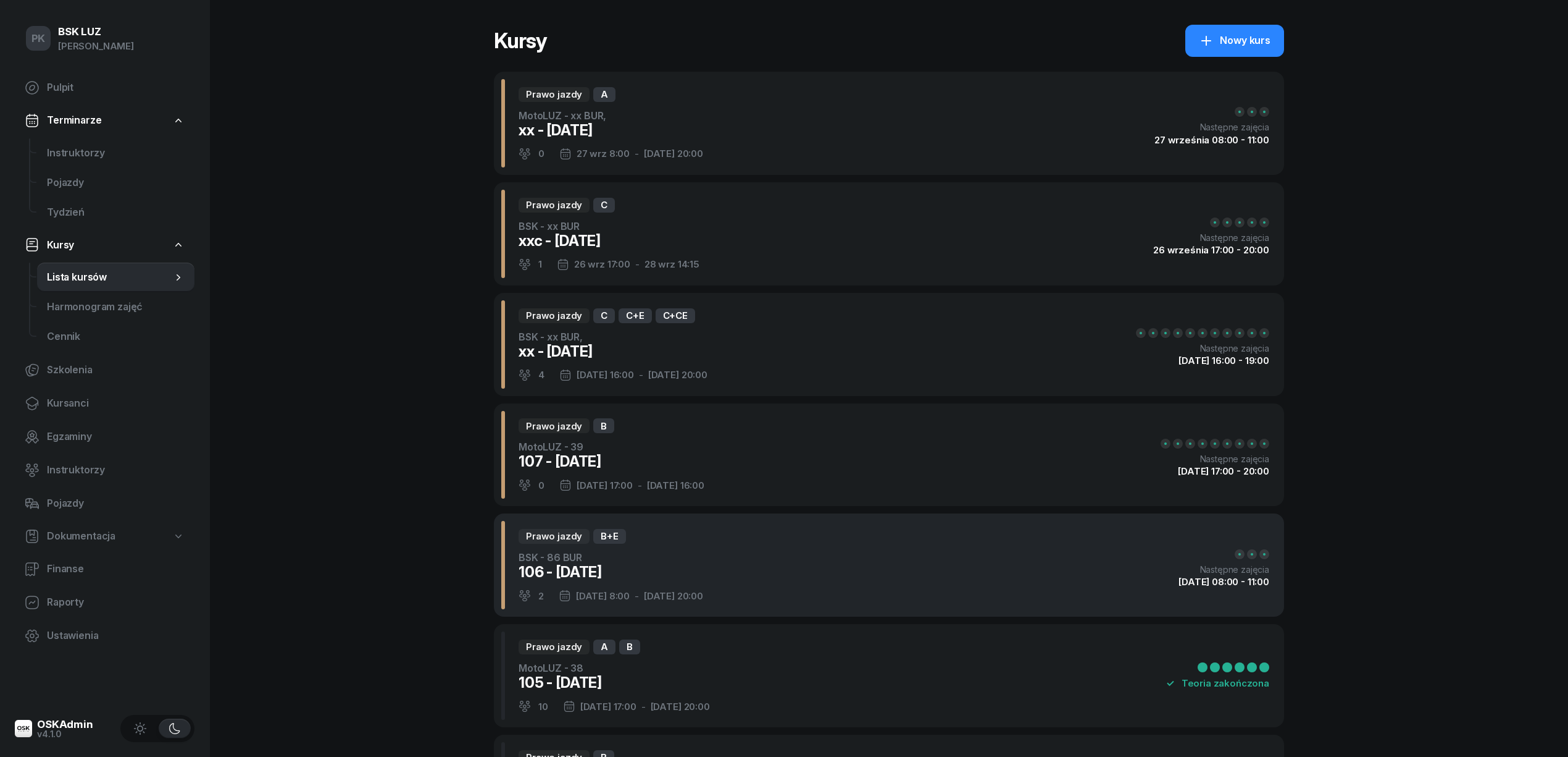
click at [601, 559] on div "BSK - 86 BUR" at bounding box center [611, 557] width 184 height 15
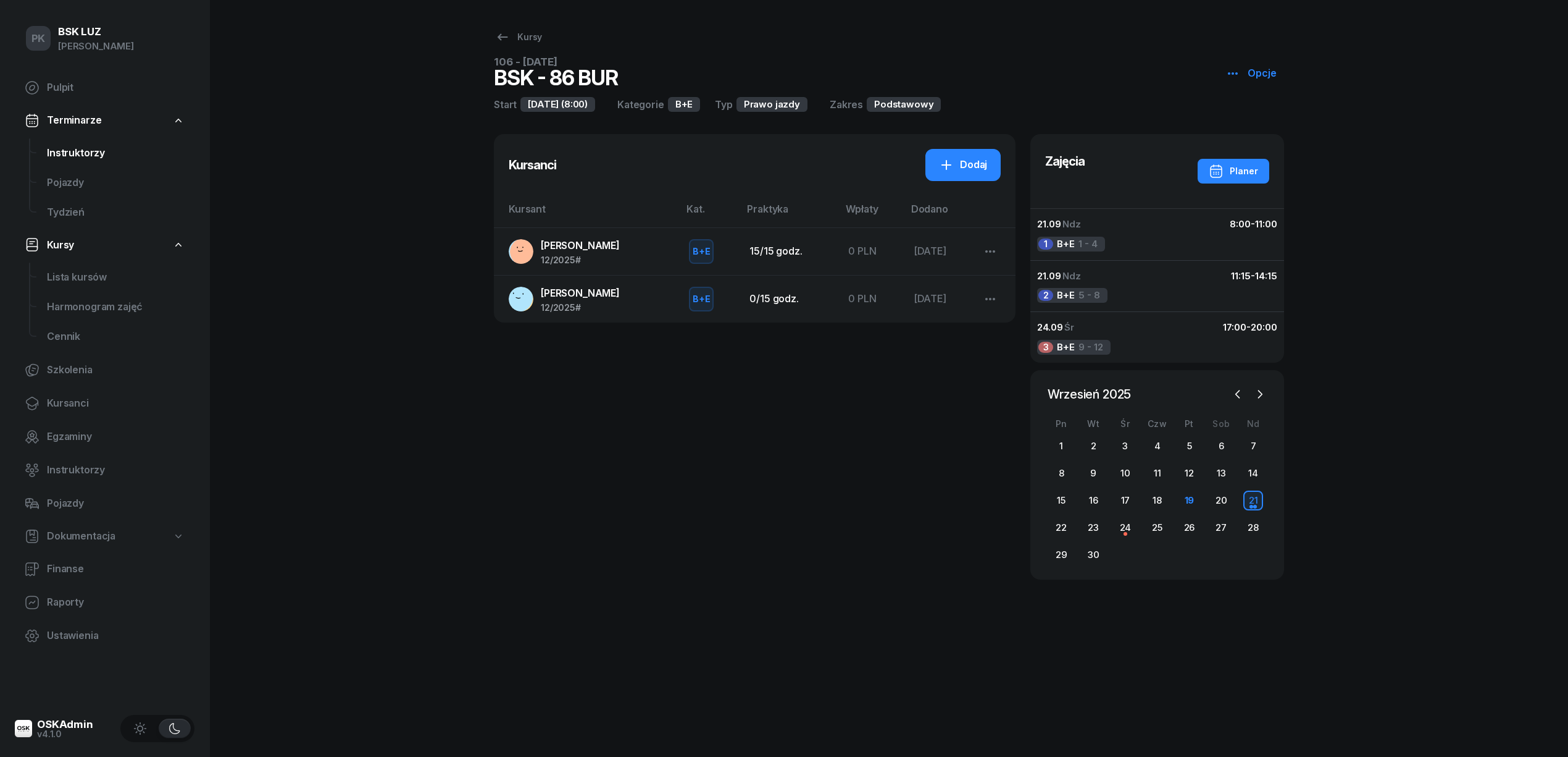
click at [84, 139] on link "Instruktorzy" at bounding box center [116, 152] width 158 height 29
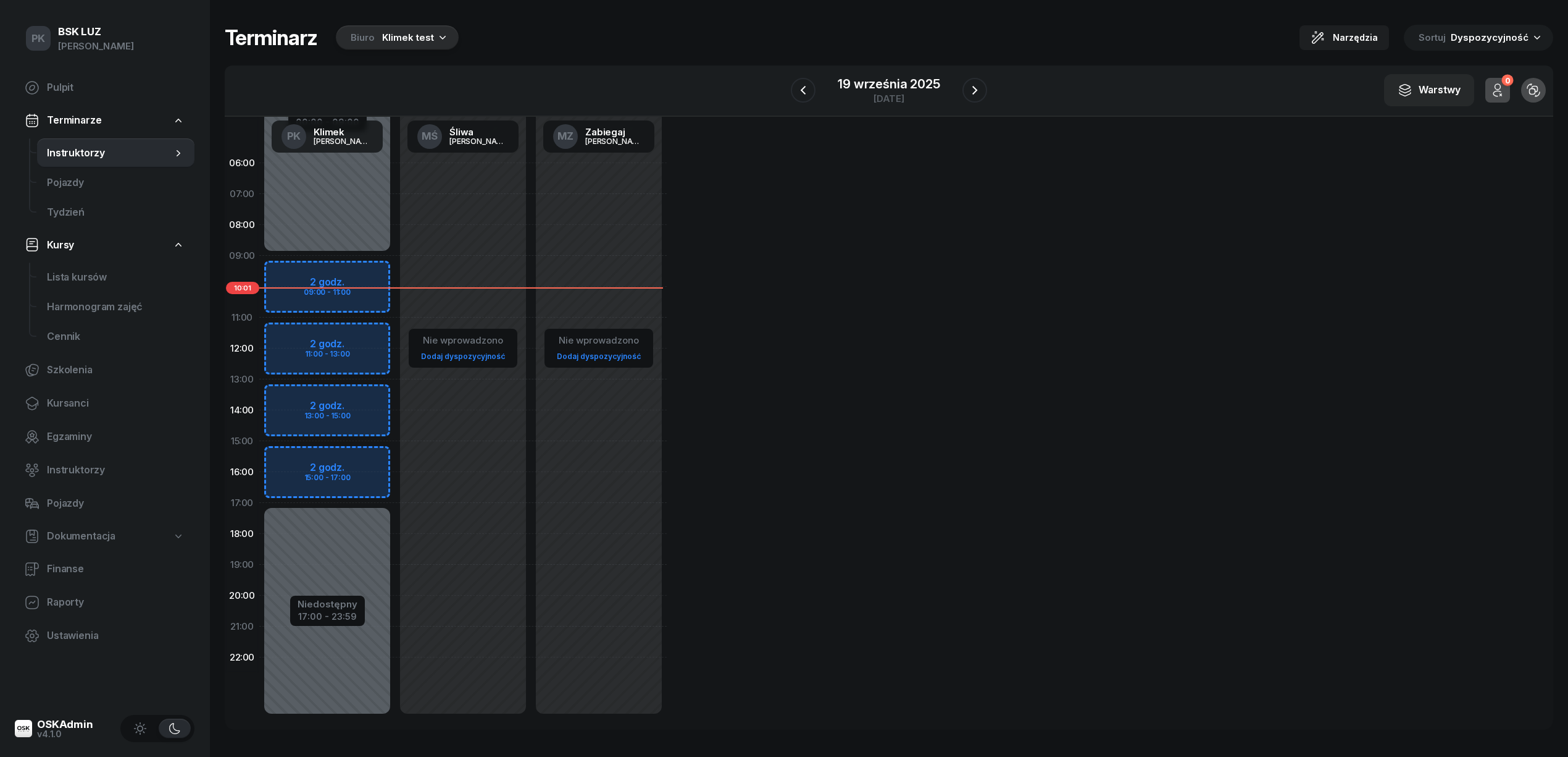
click at [378, 39] on div "Biuro Klimek test" at bounding box center [398, 38] width 123 height 25
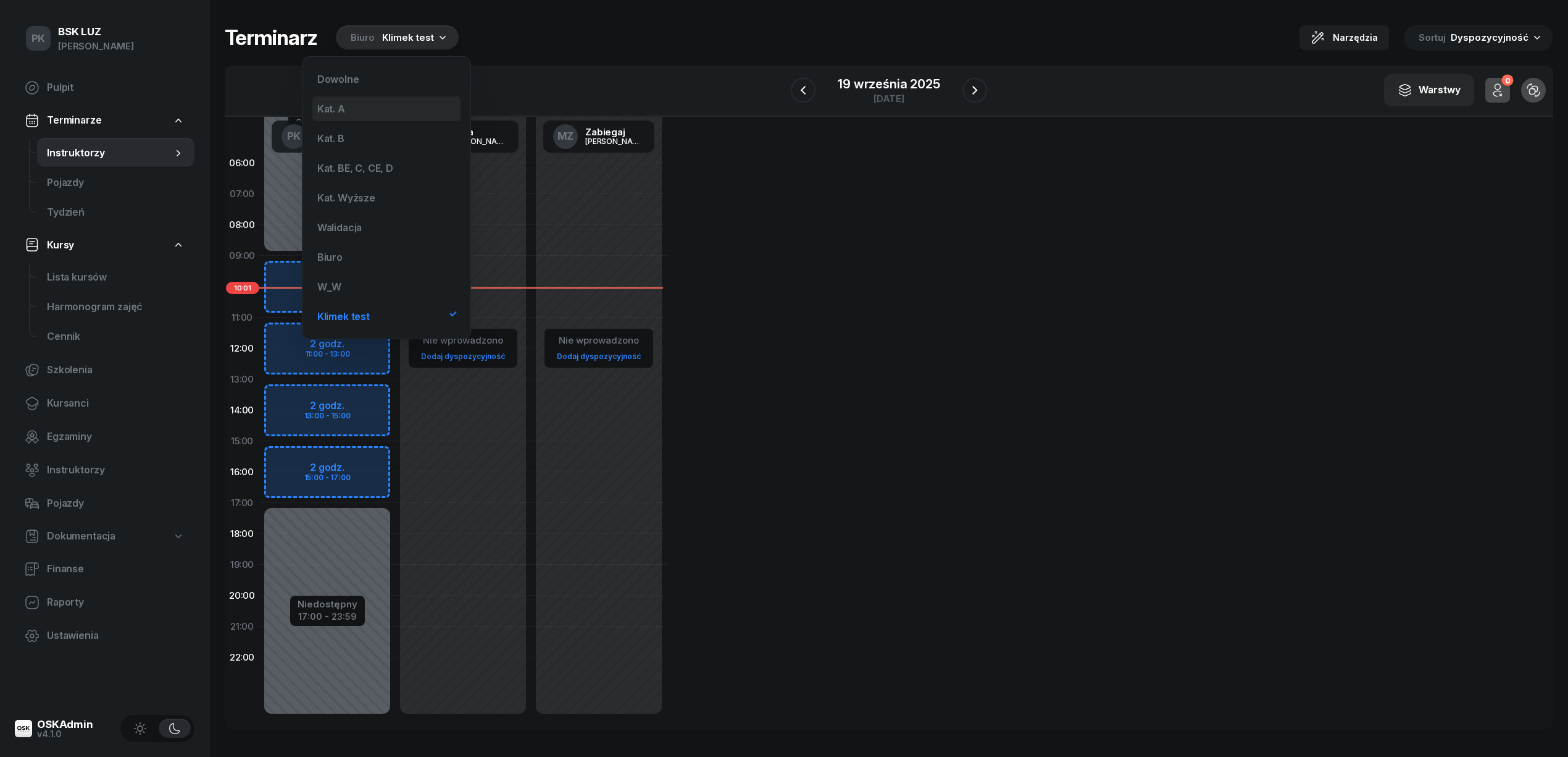
click at [361, 114] on div "Kat. A" at bounding box center [386, 109] width 148 height 25
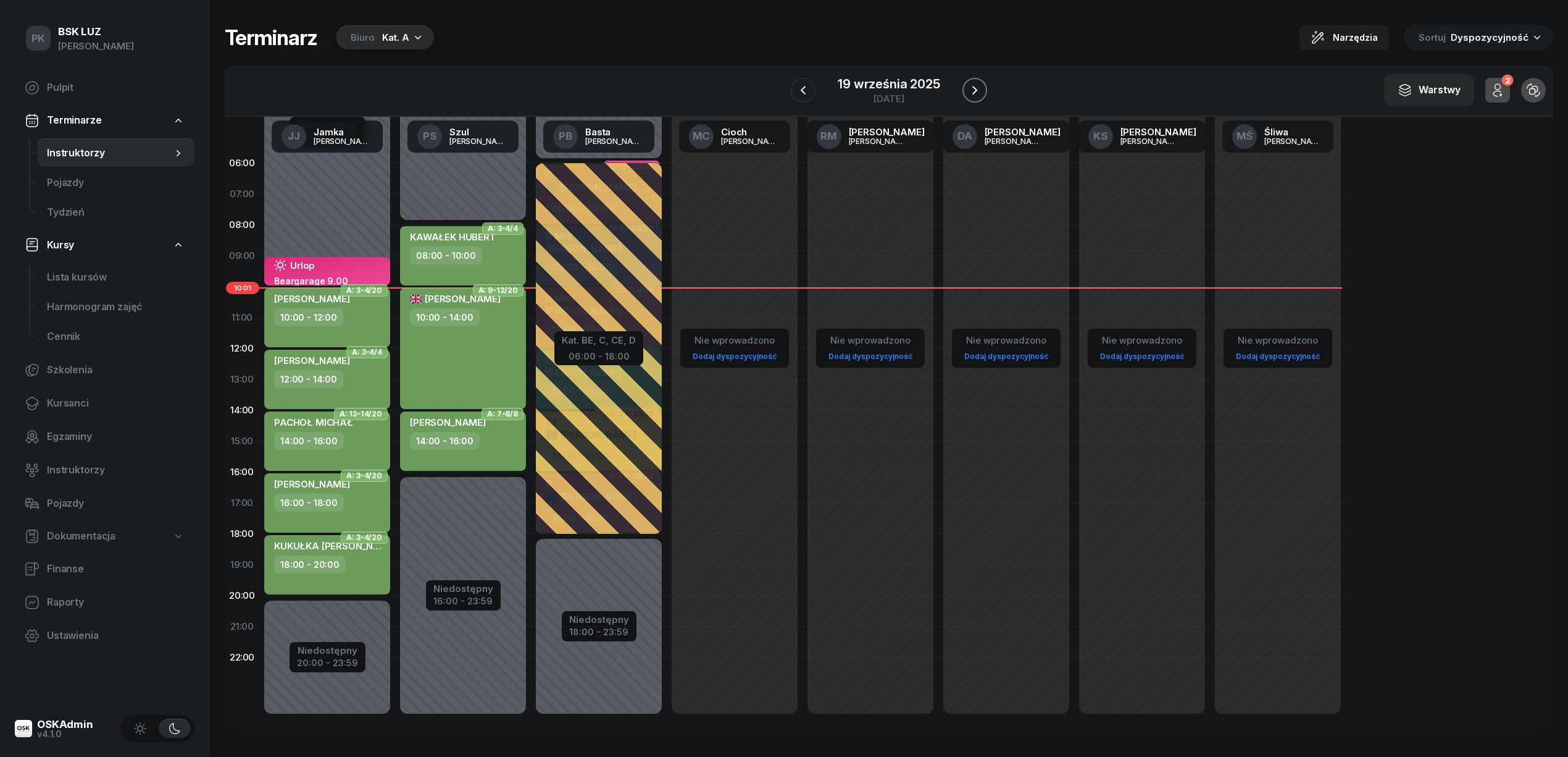
click at [980, 93] on icon "button" at bounding box center [974, 90] width 15 height 15
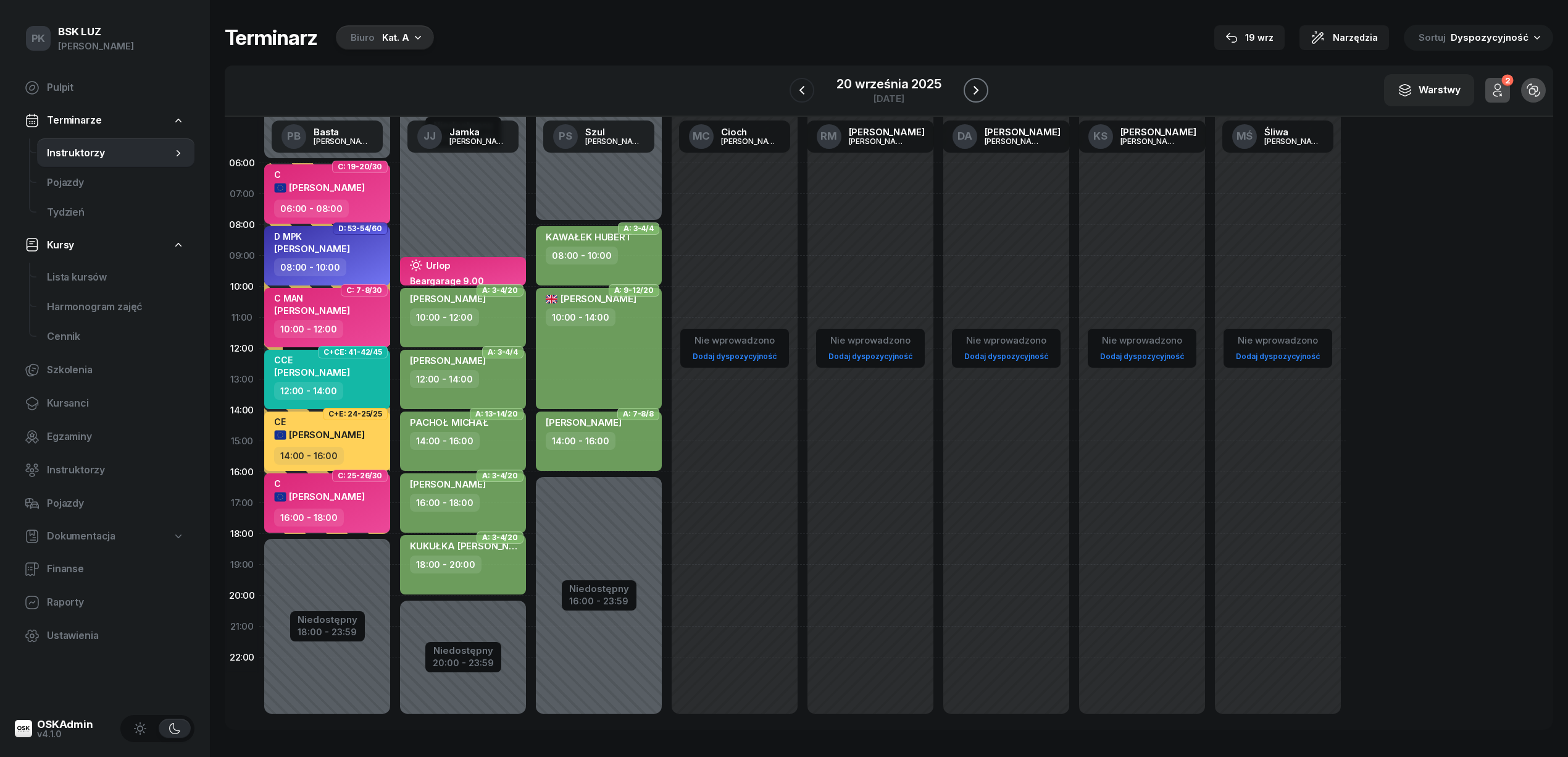
click at [980, 93] on icon "button" at bounding box center [976, 90] width 15 height 15
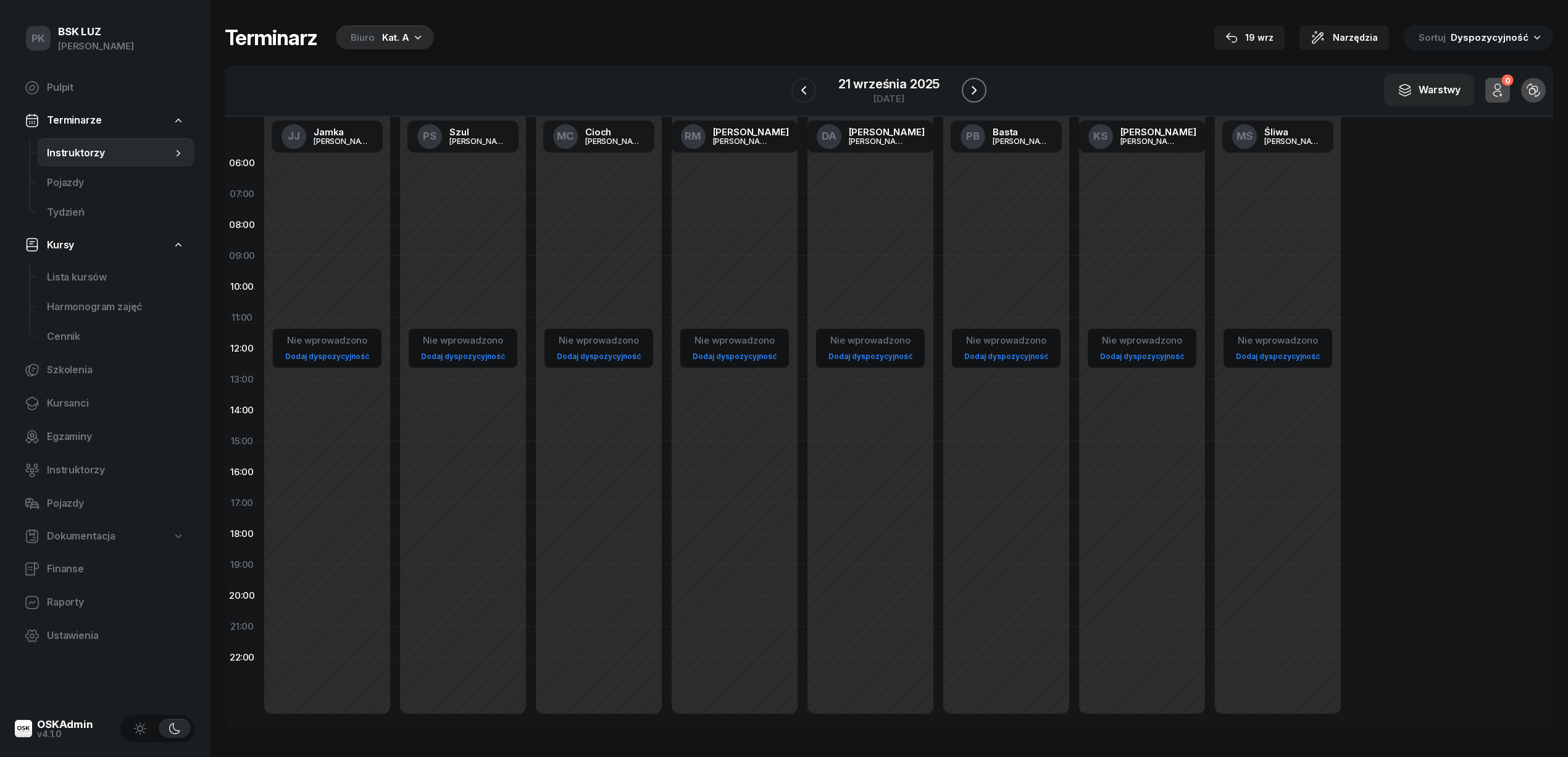
click at [980, 93] on icon "button" at bounding box center [974, 90] width 15 height 15
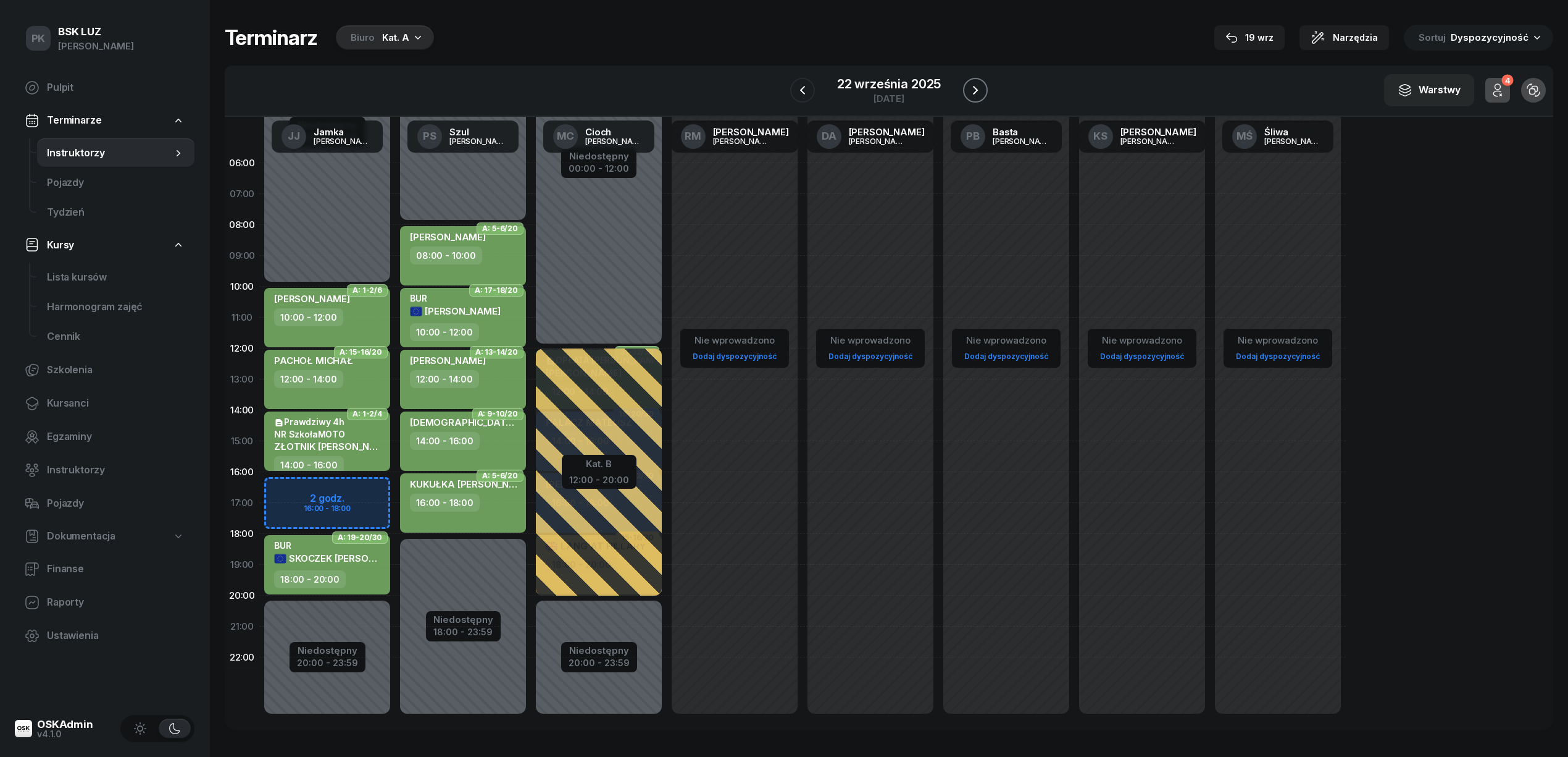
click at [970, 90] on icon "button" at bounding box center [975, 90] width 15 height 15
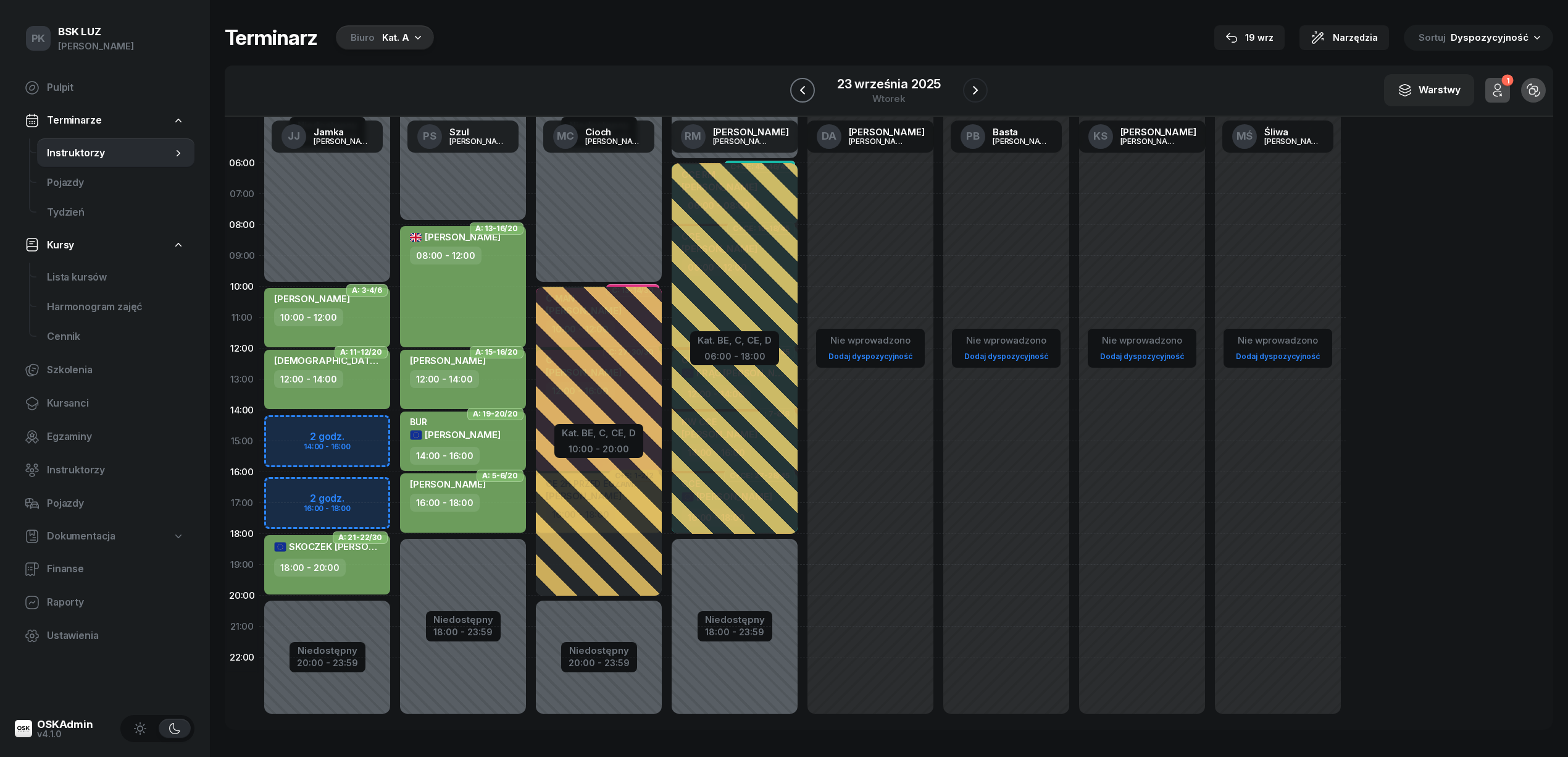
click at [798, 90] on icon "button" at bounding box center [802, 90] width 15 height 15
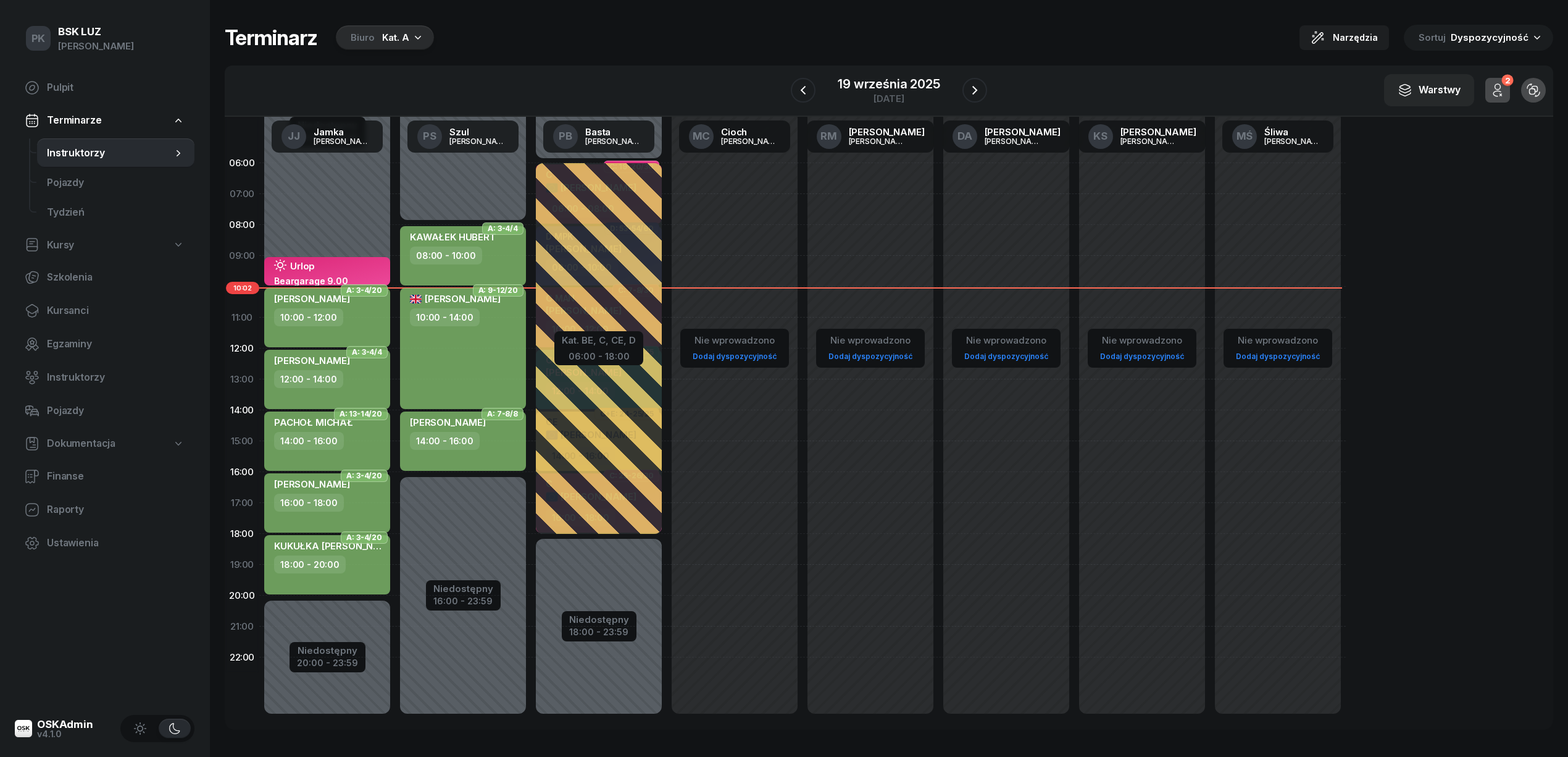
click at [991, 87] on div "W Wybierz AK [PERSON_NAME] BP [PERSON_NAME] DP [PERSON_NAME] GS [PERSON_NAME] I…" at bounding box center [889, 91] width 1329 height 51
click at [986, 90] on button "button" at bounding box center [975, 90] width 25 height 25
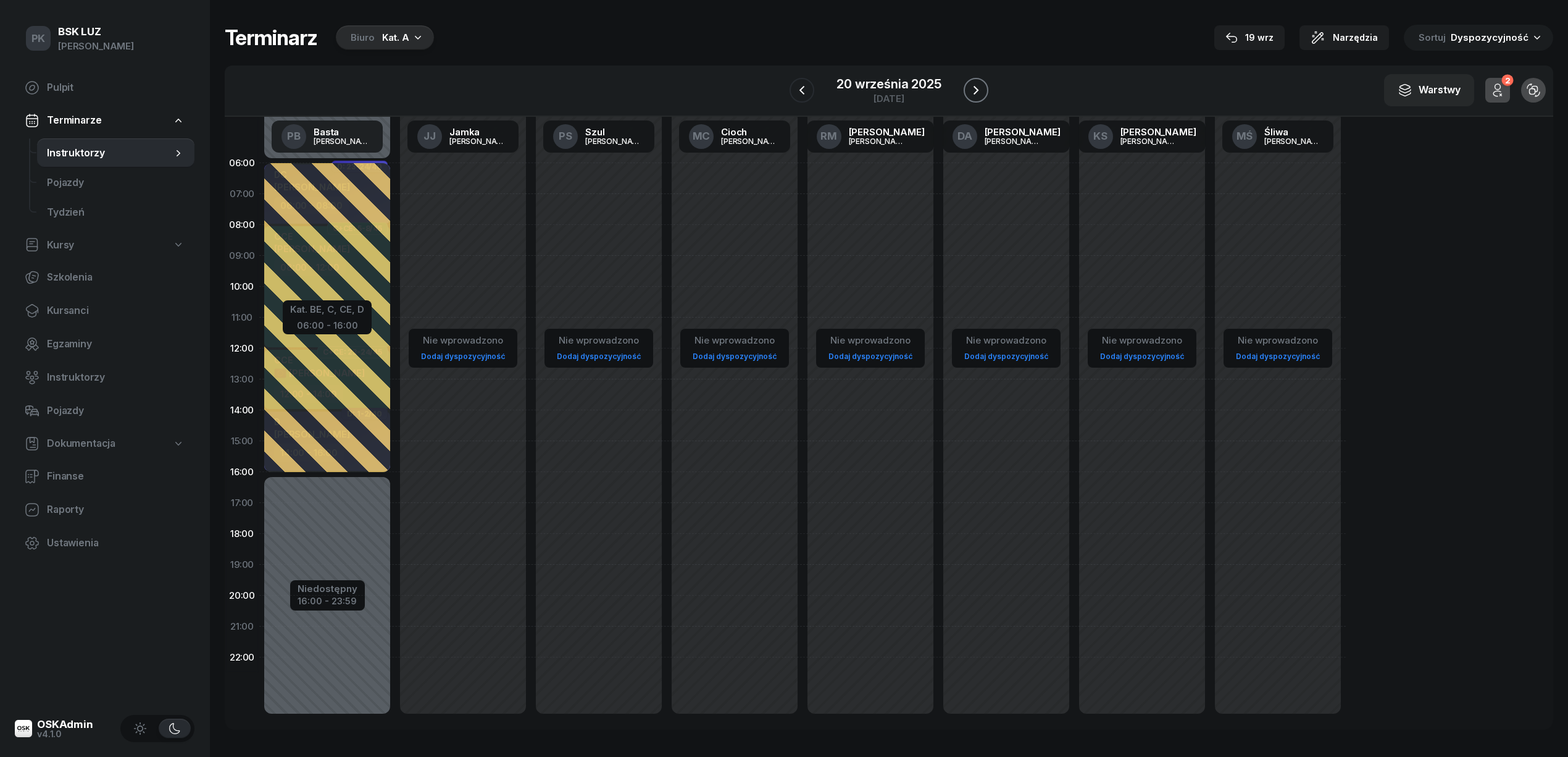
click at [986, 90] on button "button" at bounding box center [976, 90] width 25 height 25
click at [986, 90] on div "W Wybierz AK [PERSON_NAME] BP [PERSON_NAME] DP [PERSON_NAME] GS [PERSON_NAME] I…" at bounding box center [889, 91] width 1329 height 51
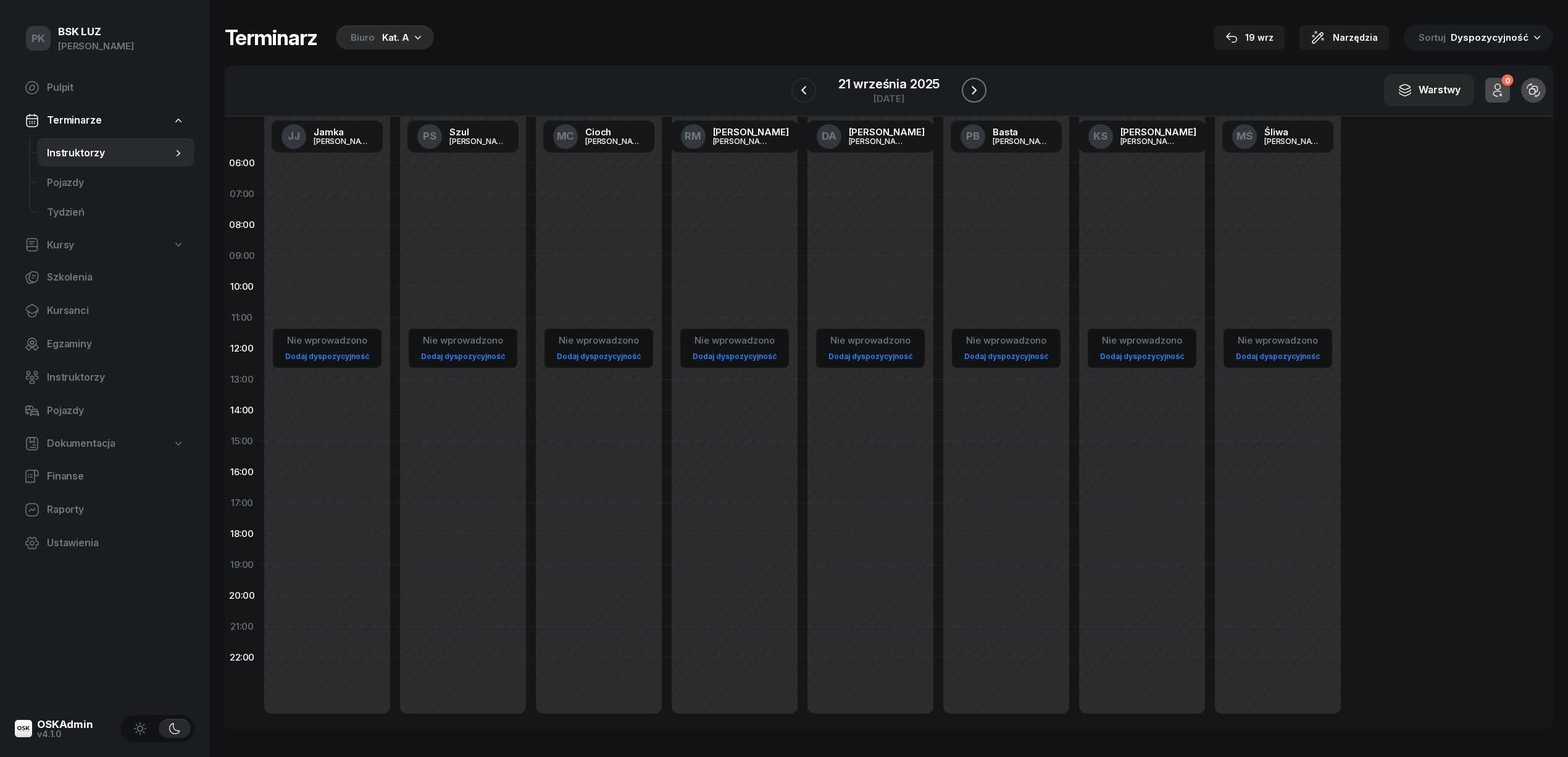
click at [986, 90] on div "W Wybierz AK [PERSON_NAME] BP [PERSON_NAME] DP [PERSON_NAME] GS [PERSON_NAME] I…" at bounding box center [889, 91] width 1329 height 51
click at [974, 90] on icon "button" at bounding box center [974, 90] width 5 height 9
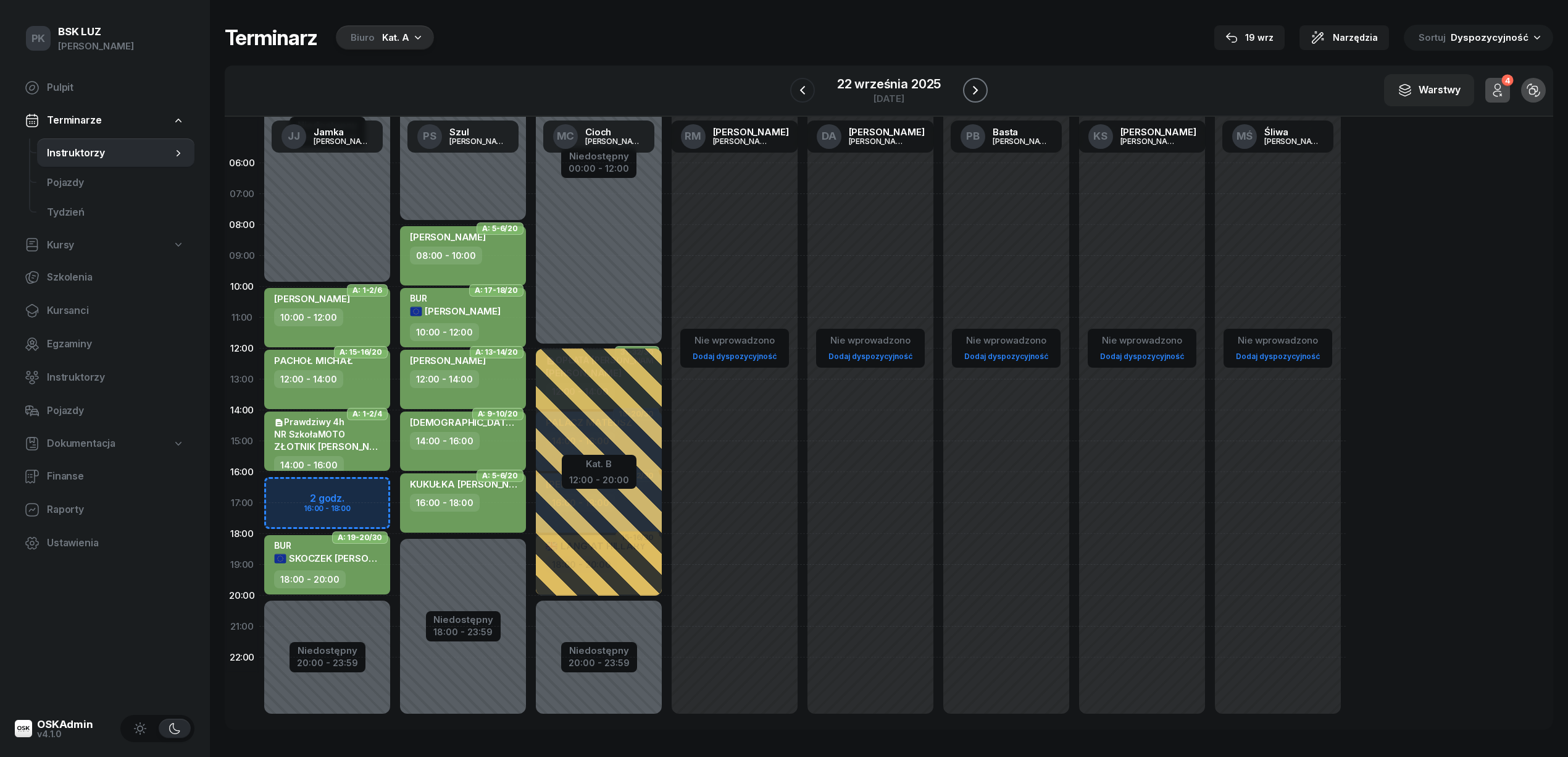
click at [974, 90] on icon "button" at bounding box center [975, 90] width 15 height 15
